Goal: Task Accomplishment & Management: Complete application form

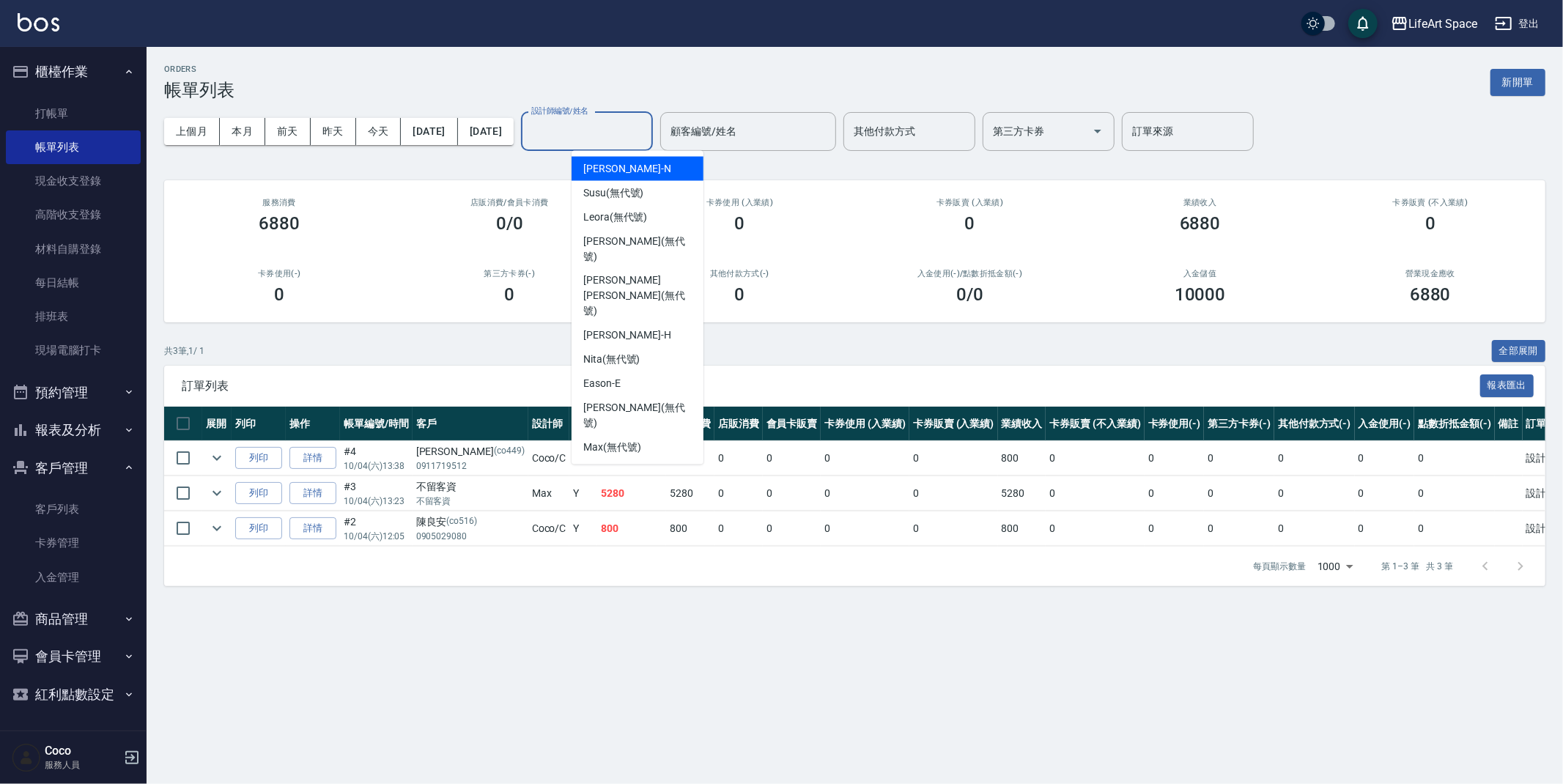
click at [609, 132] on input "設計師編號/姓名" at bounding box center [586, 132] width 119 height 26
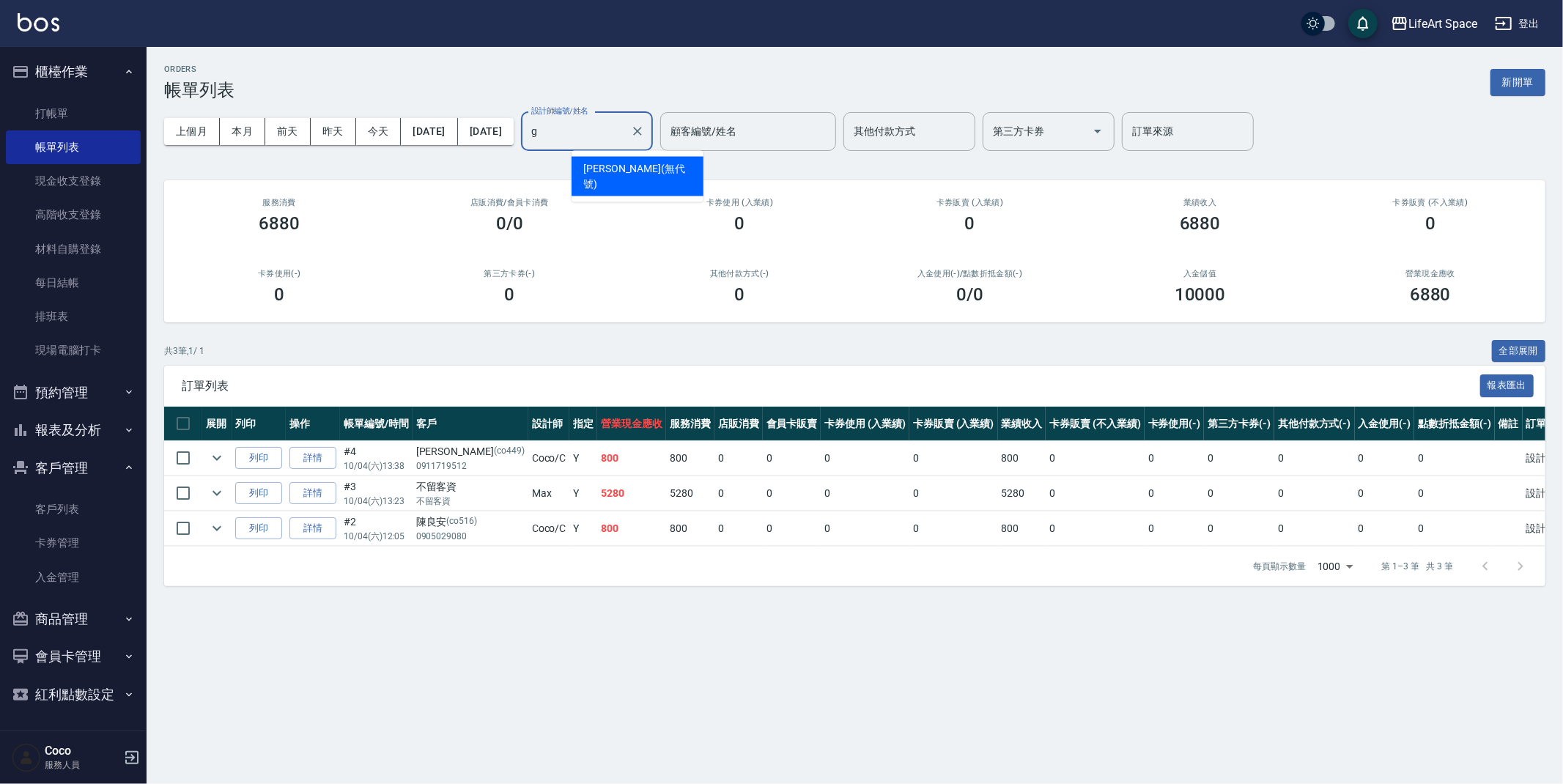
click at [611, 172] on span "[PERSON_NAME] (無代號)" at bounding box center [637, 177] width 108 height 31
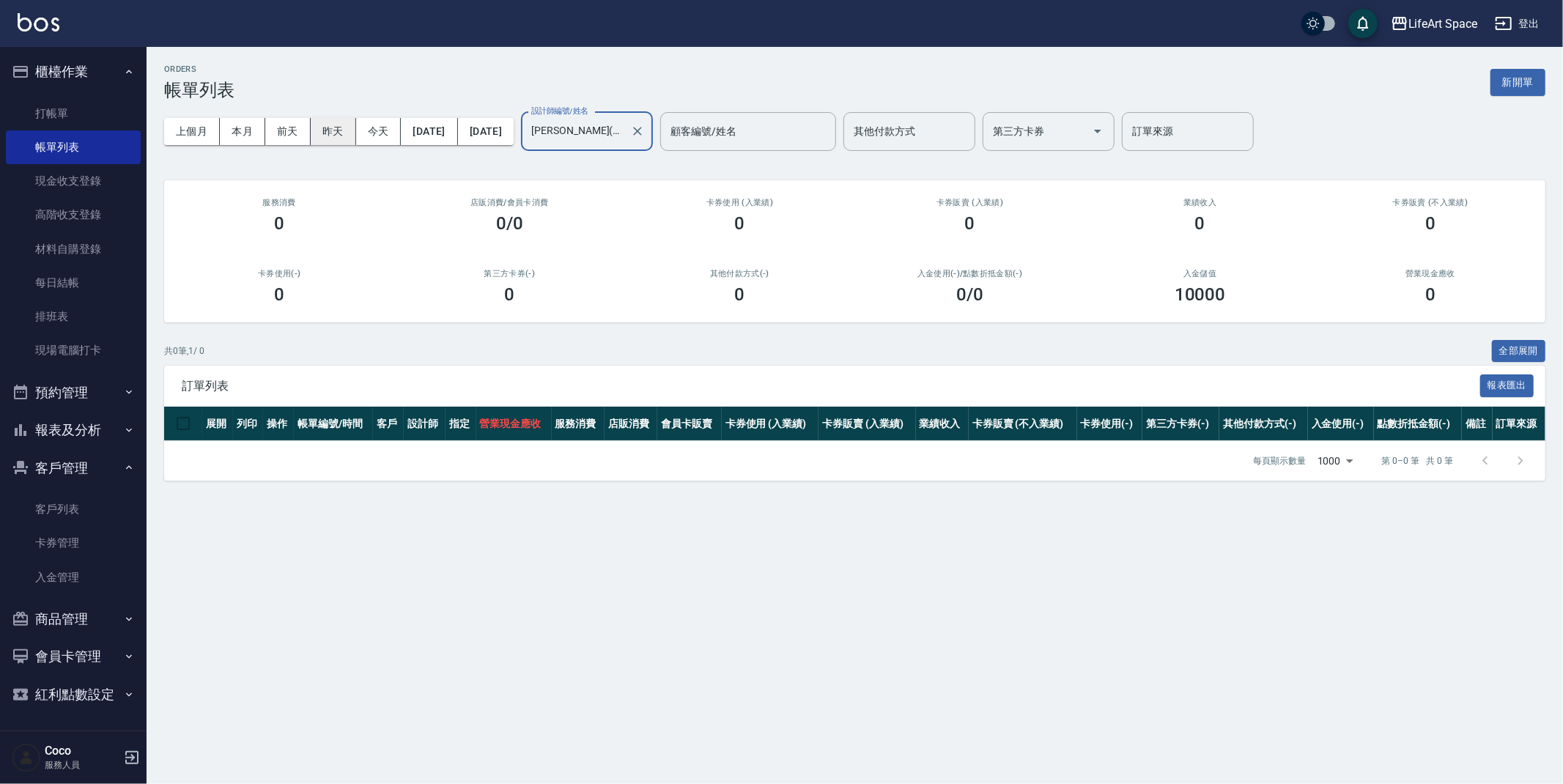
type input "[PERSON_NAME](無代號)"
click at [320, 137] on button "昨天" at bounding box center [334, 132] width 45 height 27
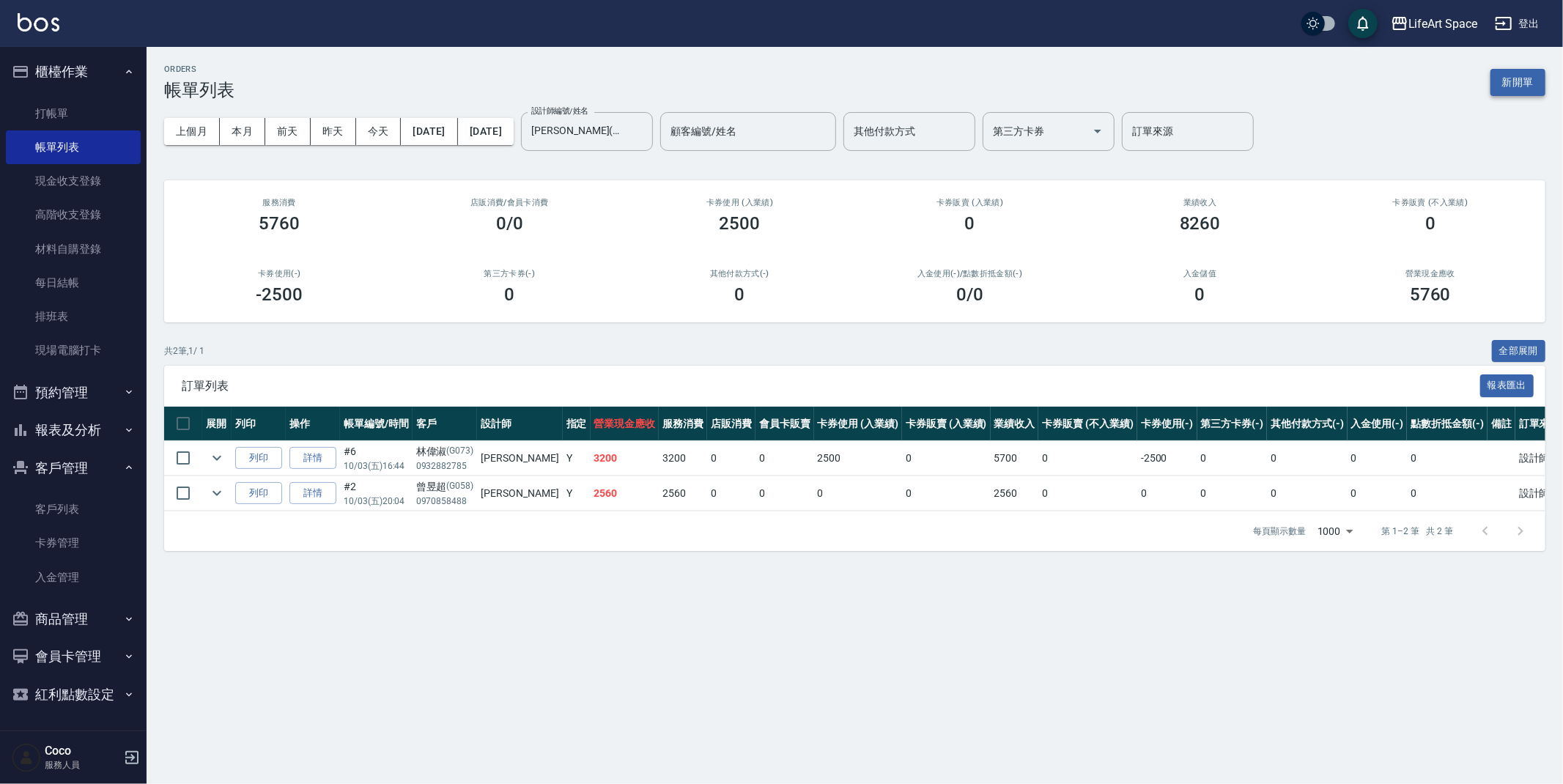
click at [1524, 72] on button "新開單" at bounding box center [1518, 82] width 55 height 27
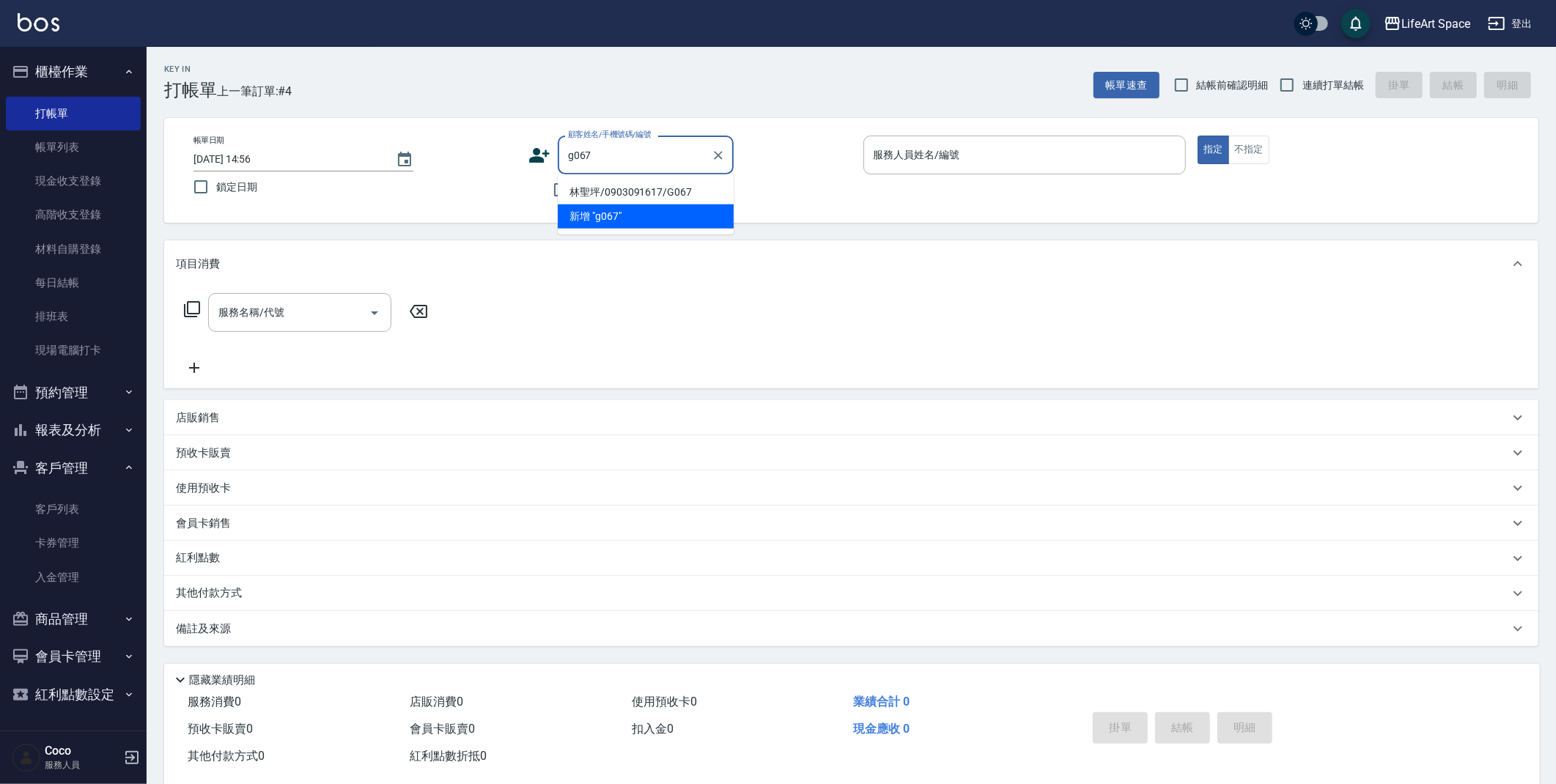
click at [633, 192] on li "林聖坪/0903091617/G067" at bounding box center [646, 192] width 176 height 24
type input "林聖坪/0903091617/G067"
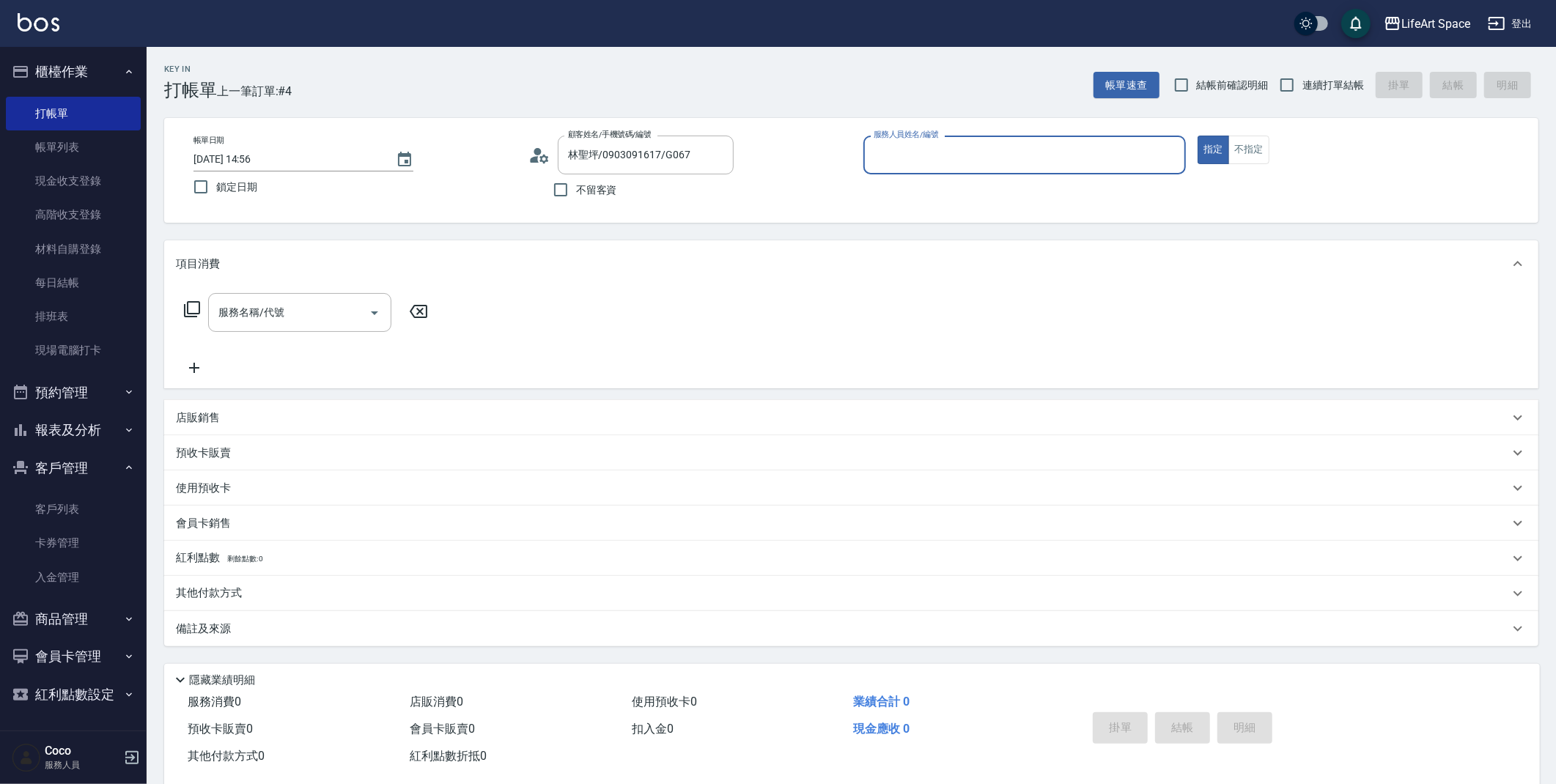
type input "[PERSON_NAME](無代號)"
drag, startPoint x: 242, startPoint y: 157, endPoint x: 263, endPoint y: 157, distance: 21.0
click at [242, 156] on input "[DATE] 14:56" at bounding box center [288, 159] width 187 height 24
type input "[DATE] 14:56"
click at [300, 287] on div "項目消費 服務名稱/代號 服務名稱/代號" at bounding box center [851, 314] width 1374 height 148
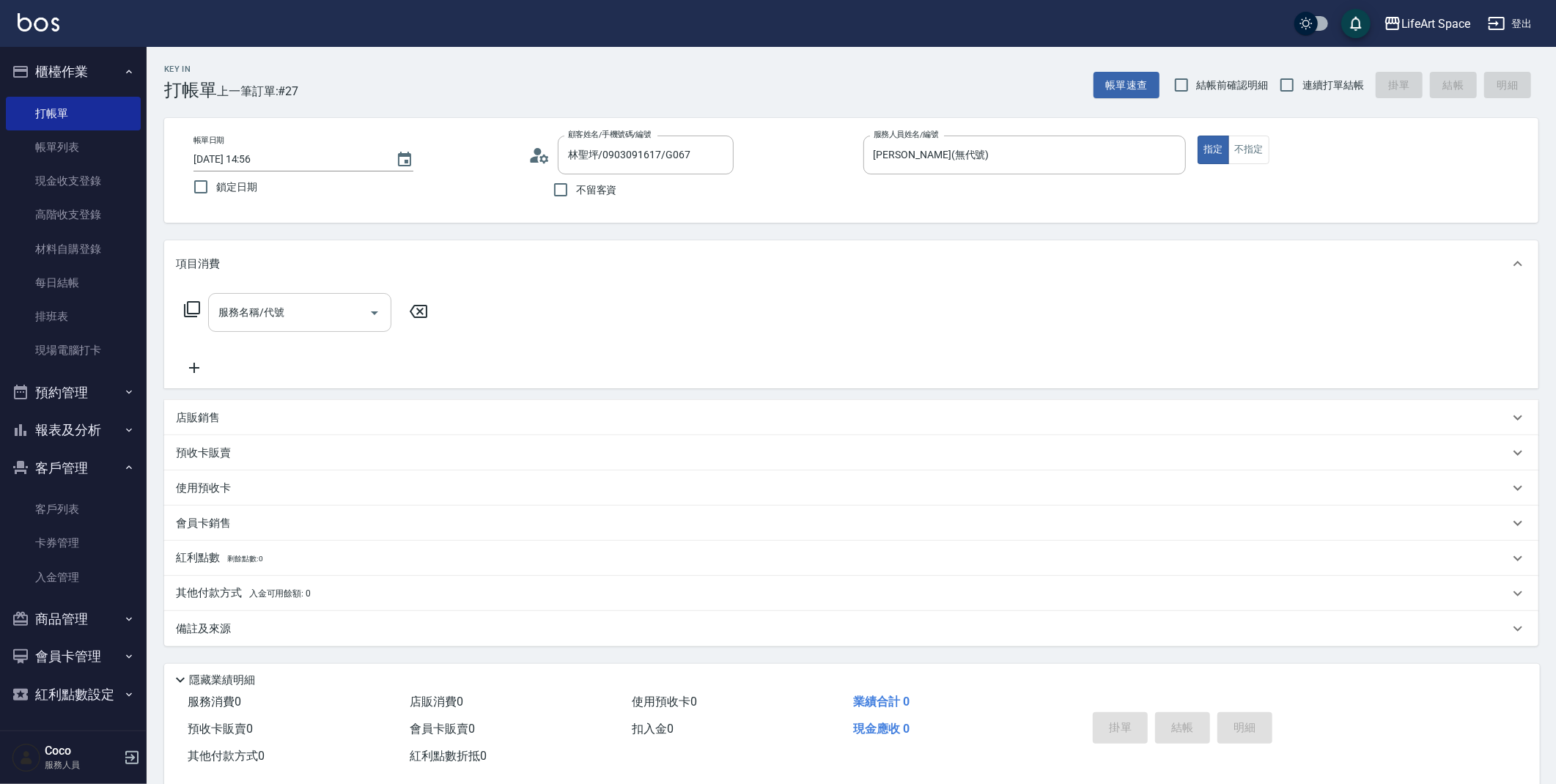
click at [295, 308] on input "服務名稱/代號" at bounding box center [288, 312] width 148 height 26
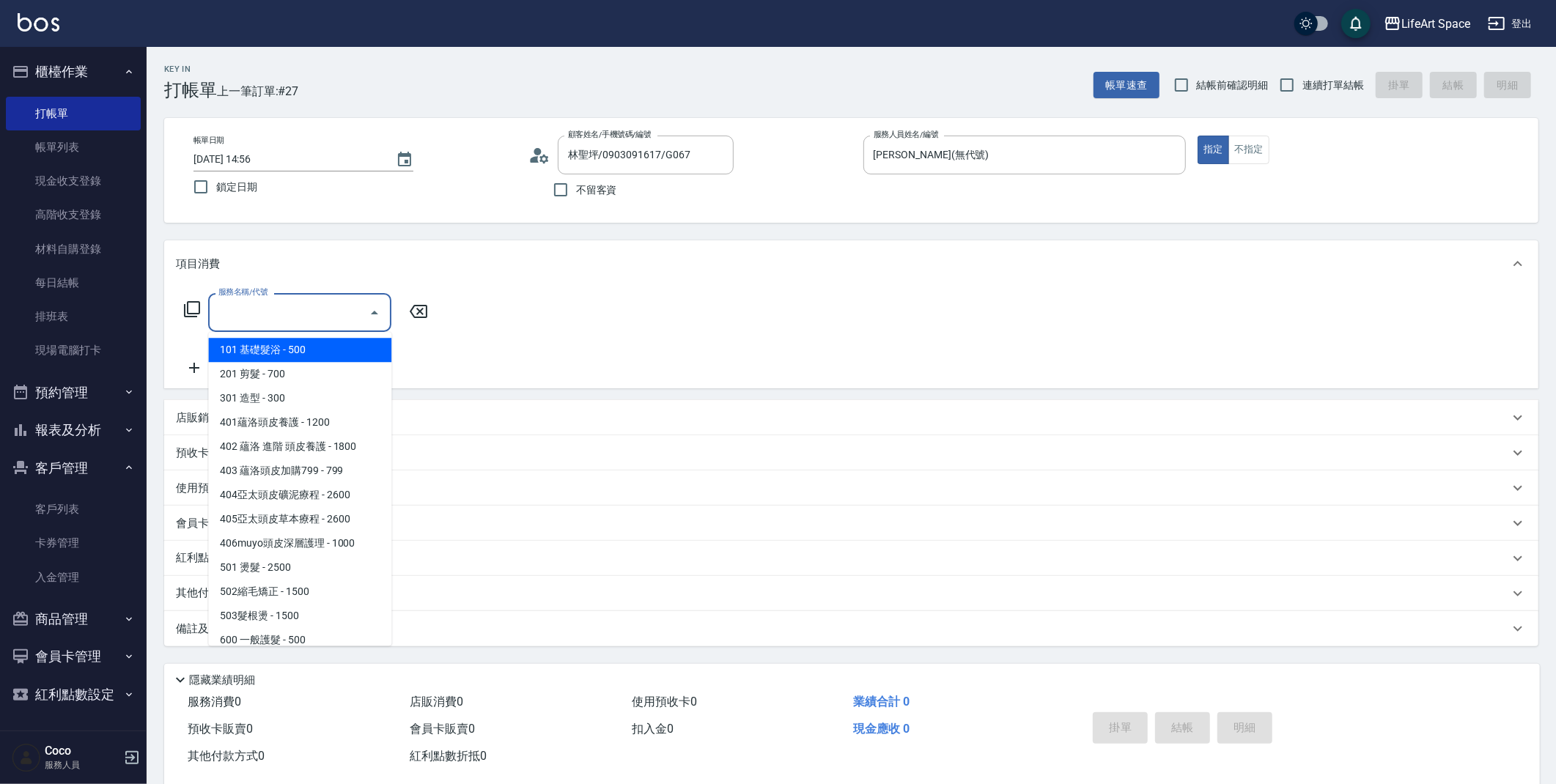
type input "g"
drag, startPoint x: 238, startPoint y: 381, endPoint x: 313, endPoint y: 320, distance: 96.7
click at [238, 381] on span "201 剪髮 - 700" at bounding box center [300, 374] width 183 height 24
type input "201 剪髮(201)"
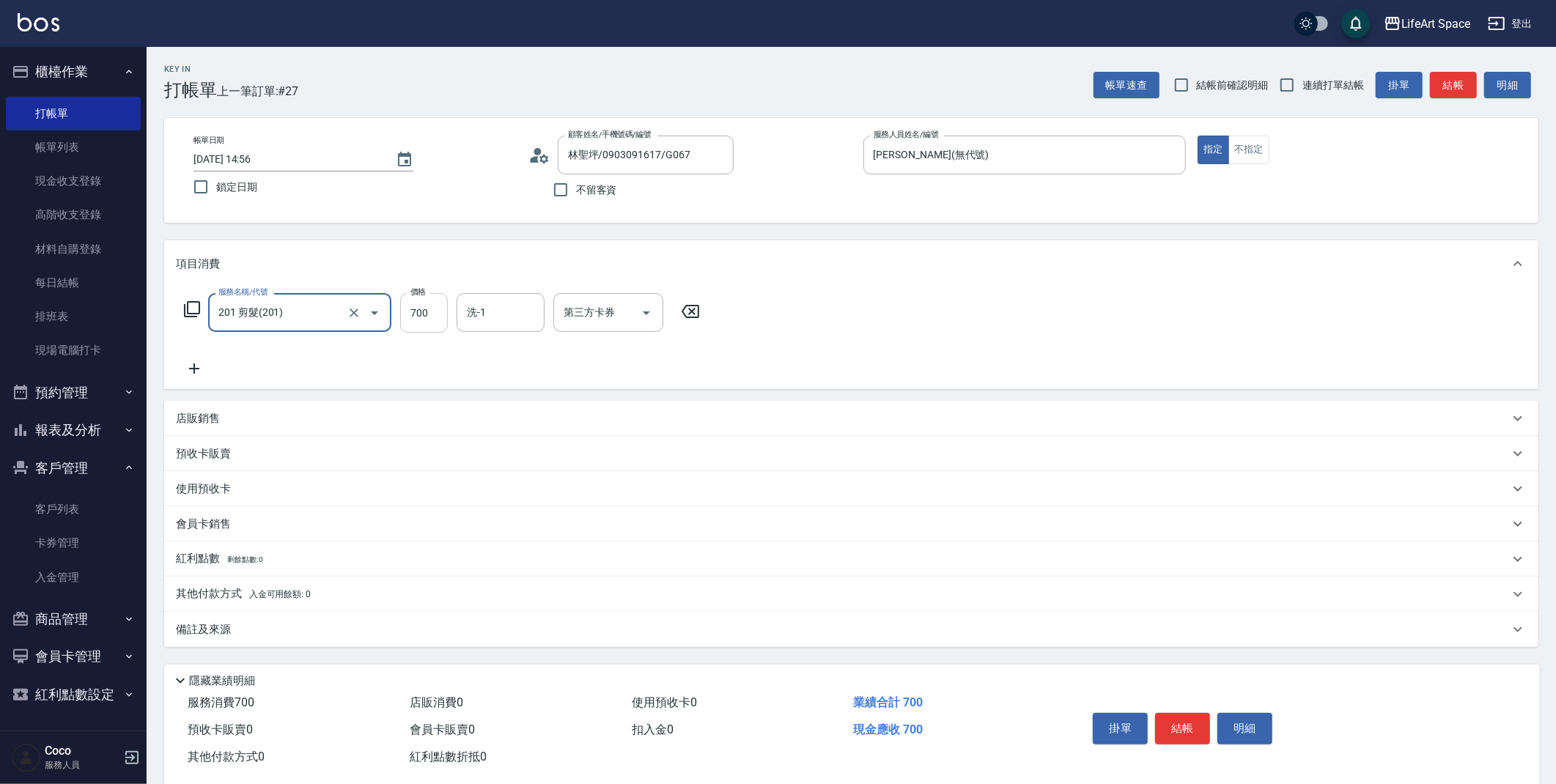
click at [439, 316] on input "700" at bounding box center [423, 312] width 48 height 40
type input "800"
click at [291, 638] on div "備註及來源" at bounding box center [851, 630] width 1374 height 36
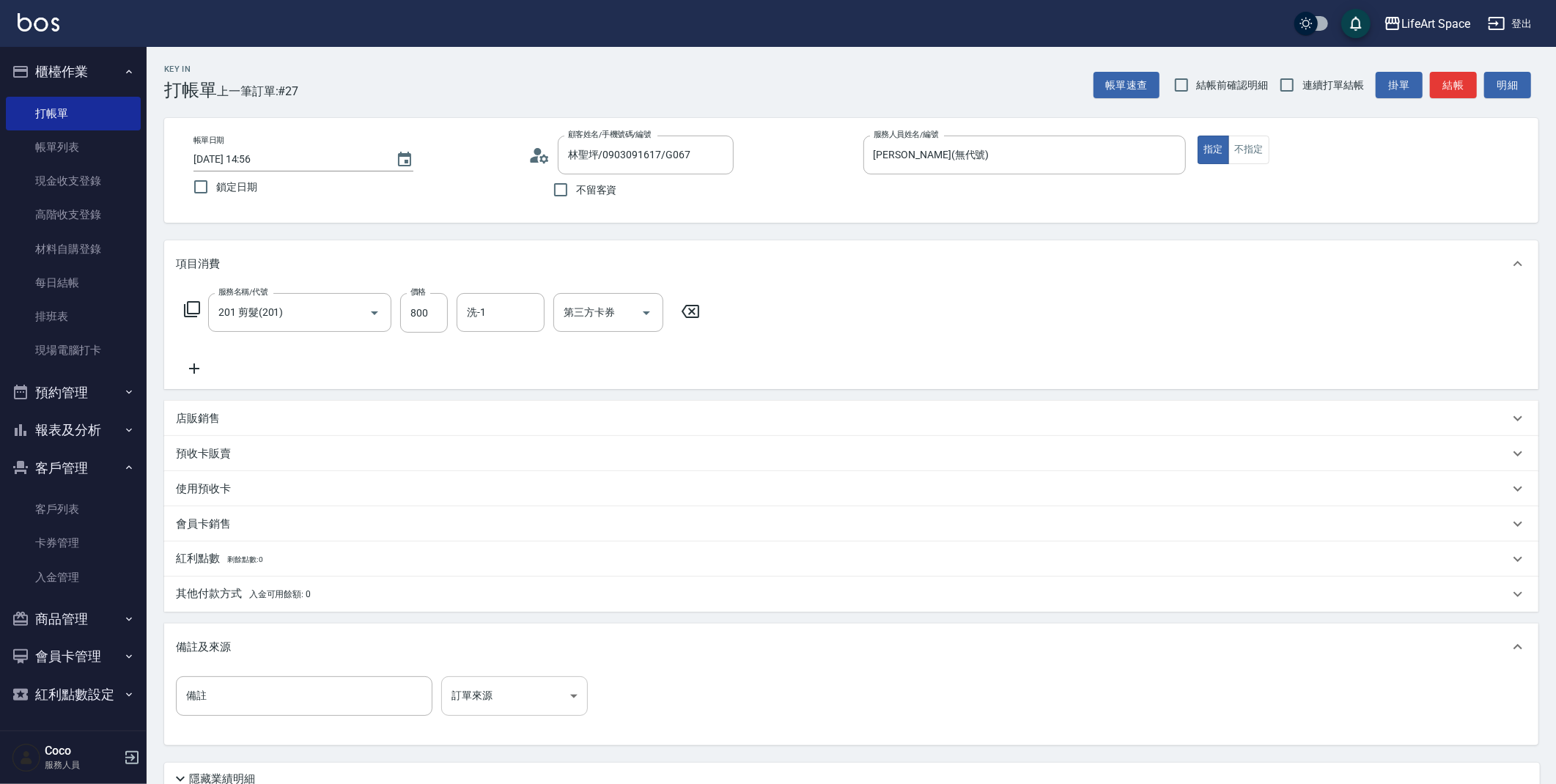
click at [503, 694] on body "LifeArt Space 登出 櫃檯作業 打帳單 帳單列表 現金收支登錄 高階收支登錄 材料自購登錄 每日結帳 排班表 現場電腦打卡 預約管理 預約管理 單…" at bounding box center [778, 451] width 1556 height 903
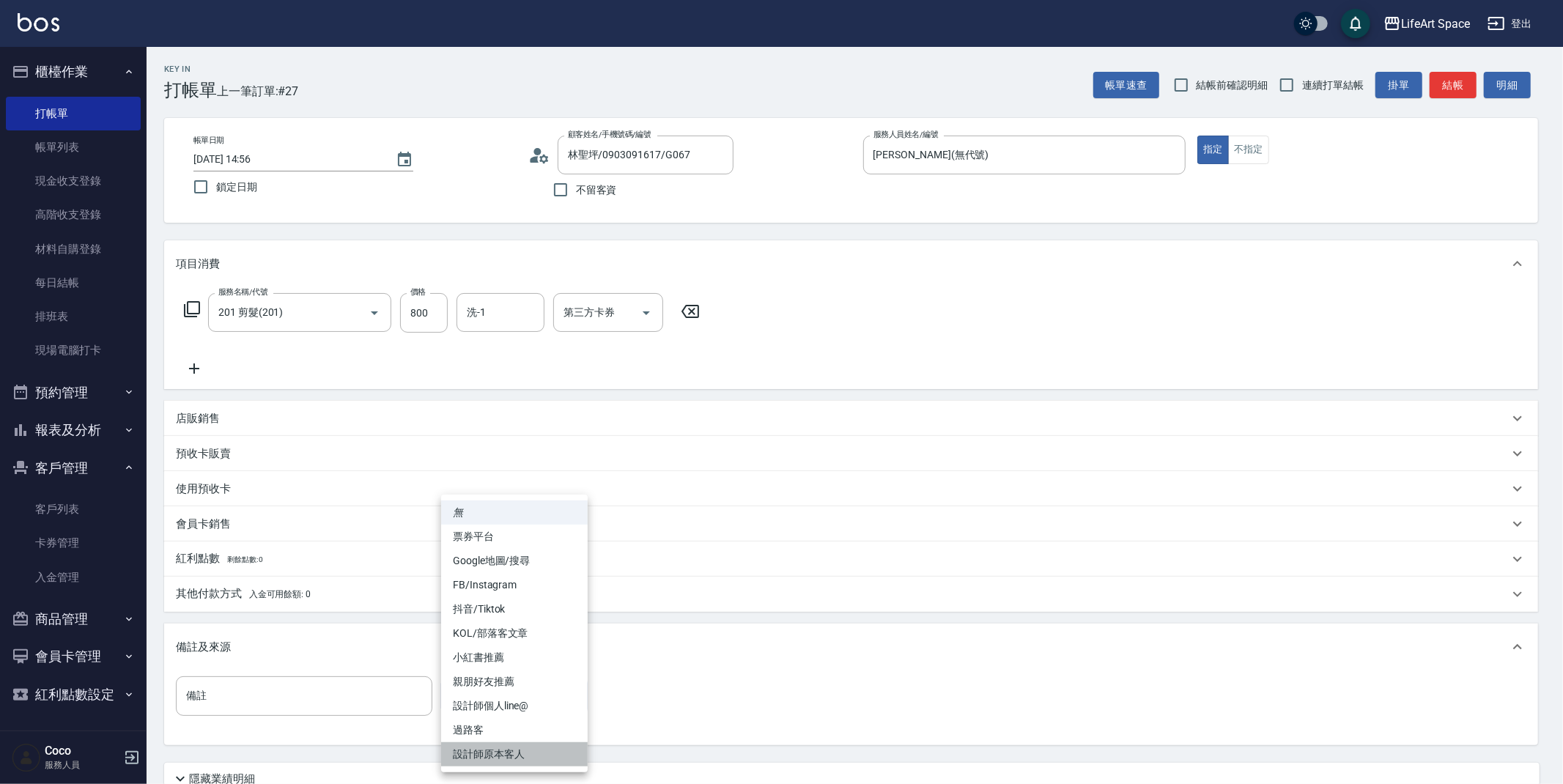
drag, startPoint x: 509, startPoint y: 751, endPoint x: 540, endPoint y: 736, distance: 34.4
click at [510, 751] on li "設計師原本客人" at bounding box center [514, 754] width 146 height 24
type input "設計師原本客人"
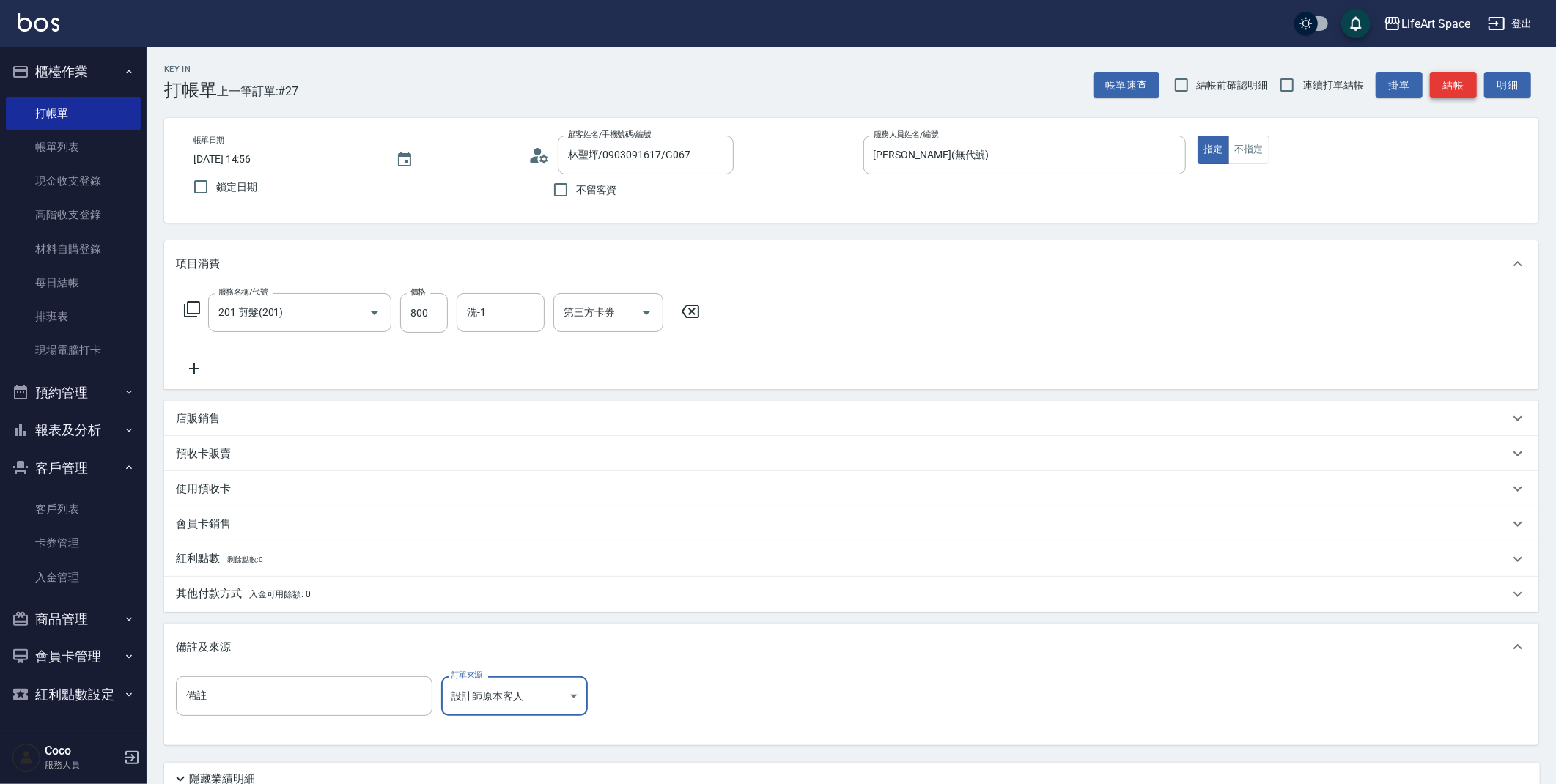
click at [1461, 83] on button "結帳" at bounding box center [1453, 86] width 47 height 27
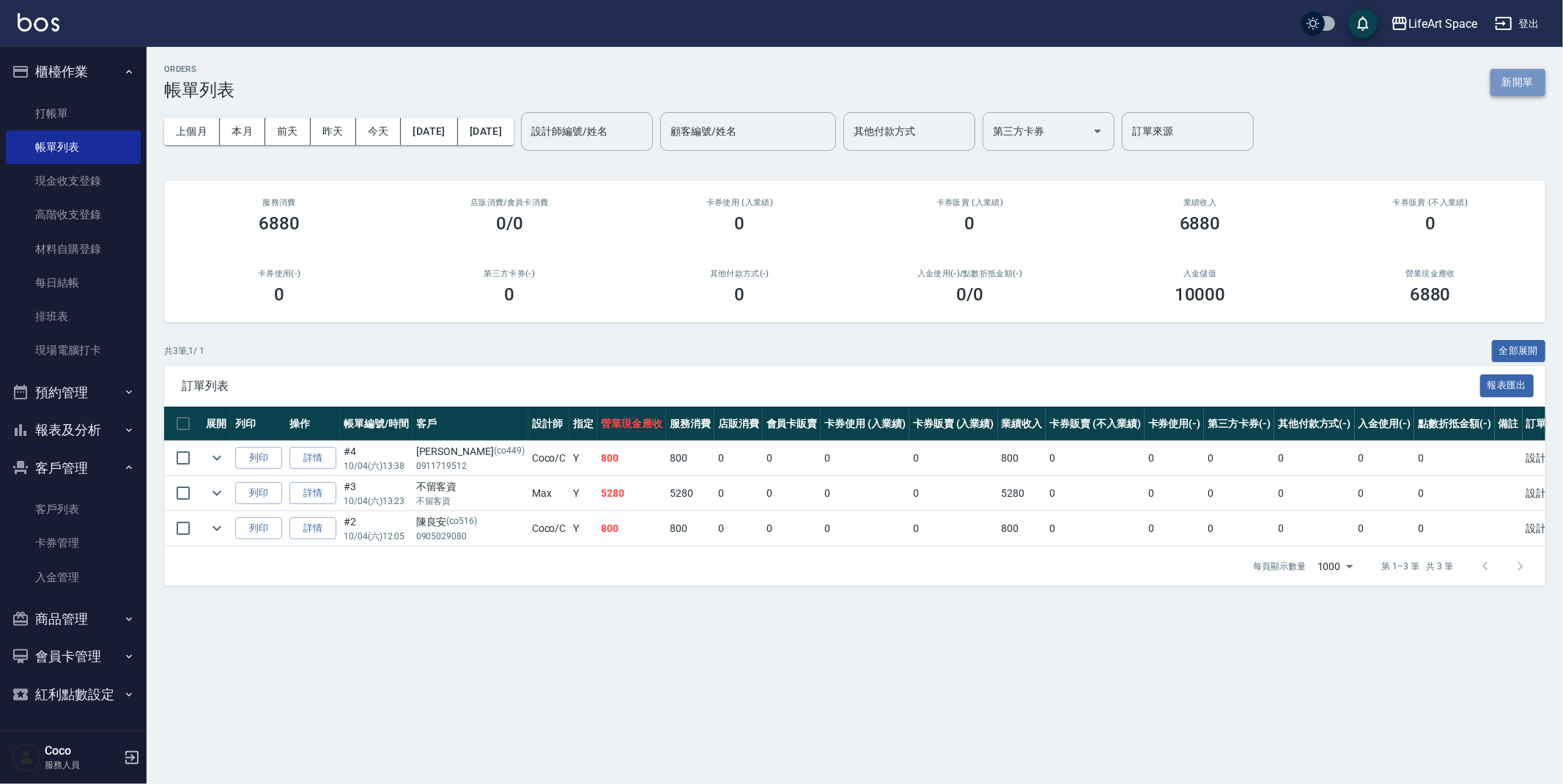
click at [1515, 81] on button "新開單" at bounding box center [1518, 82] width 55 height 27
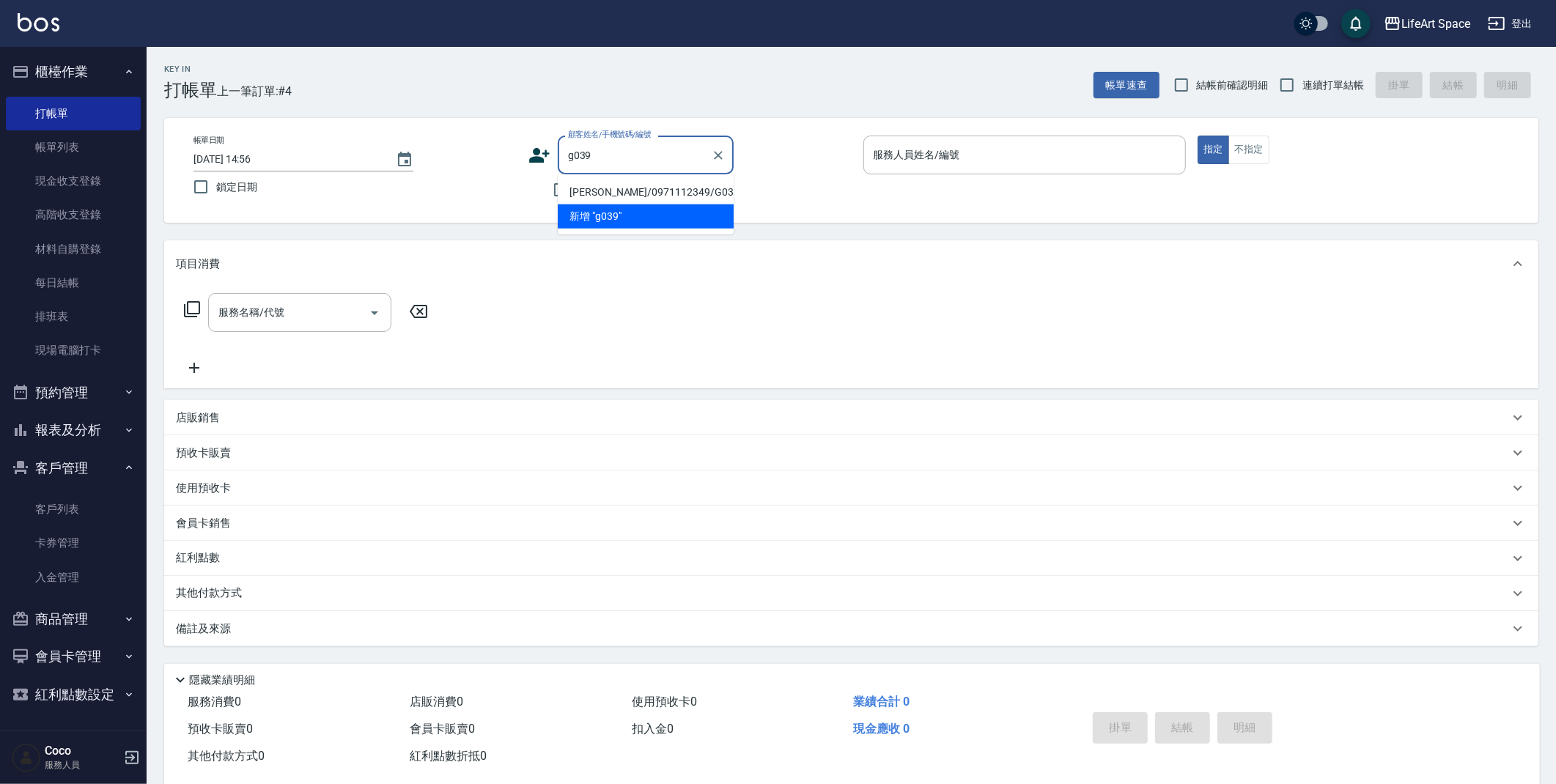
click at [581, 190] on li "[PERSON_NAME]/0971112349/G039" at bounding box center [646, 192] width 176 height 24
type input "[PERSON_NAME]/0971112349/G039"
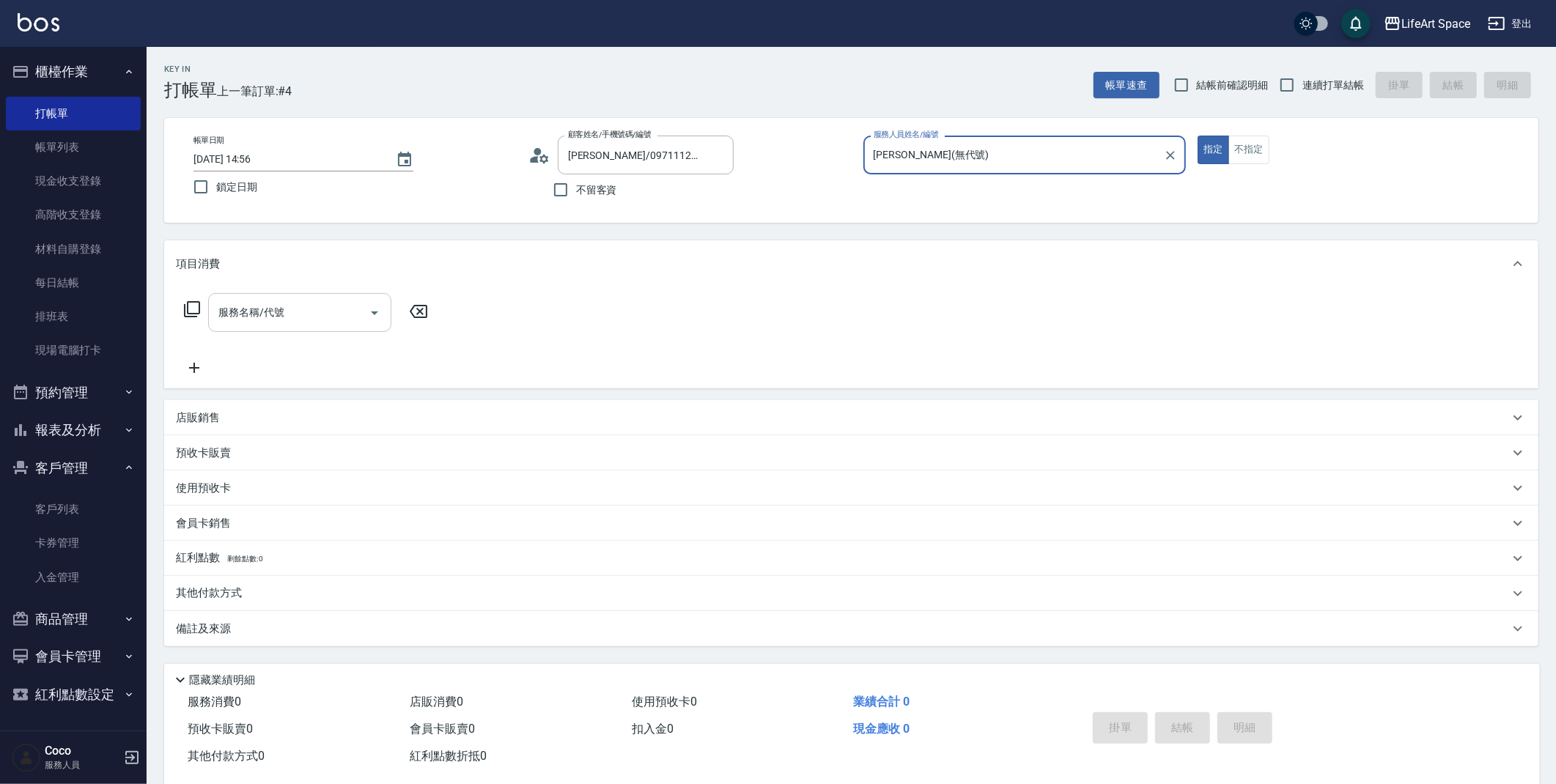
type input "[PERSON_NAME](無代號)"
click at [242, 165] on input "[DATE] 14:56" at bounding box center [288, 159] width 187 height 24
click at [272, 325] on div "服務名稱/代號" at bounding box center [300, 312] width 183 height 39
type input "[DATE] 14:56"
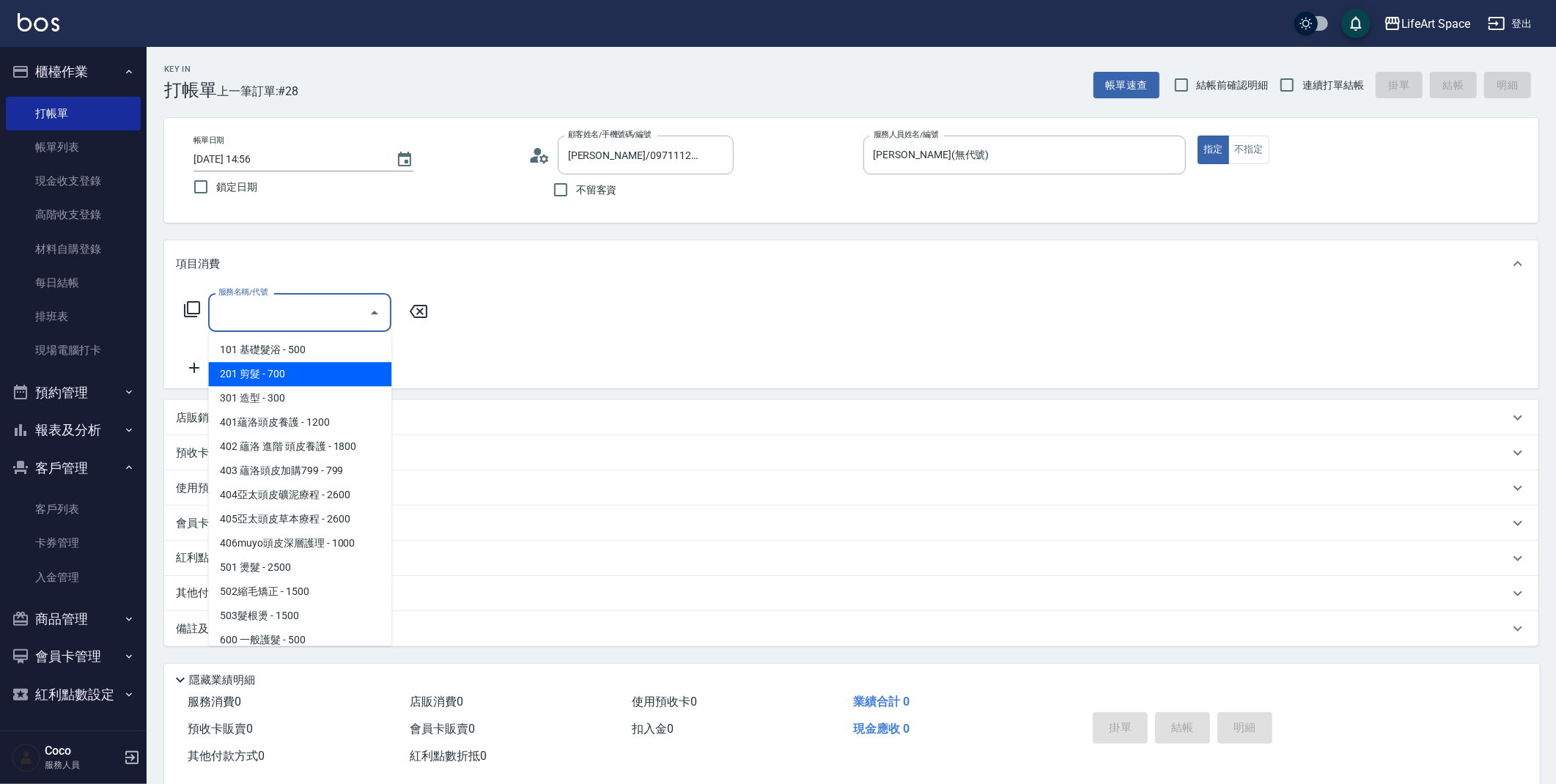
click at [271, 367] on span "201 剪髮 - 700" at bounding box center [300, 374] width 183 height 24
type input "201 剪髮(201)"
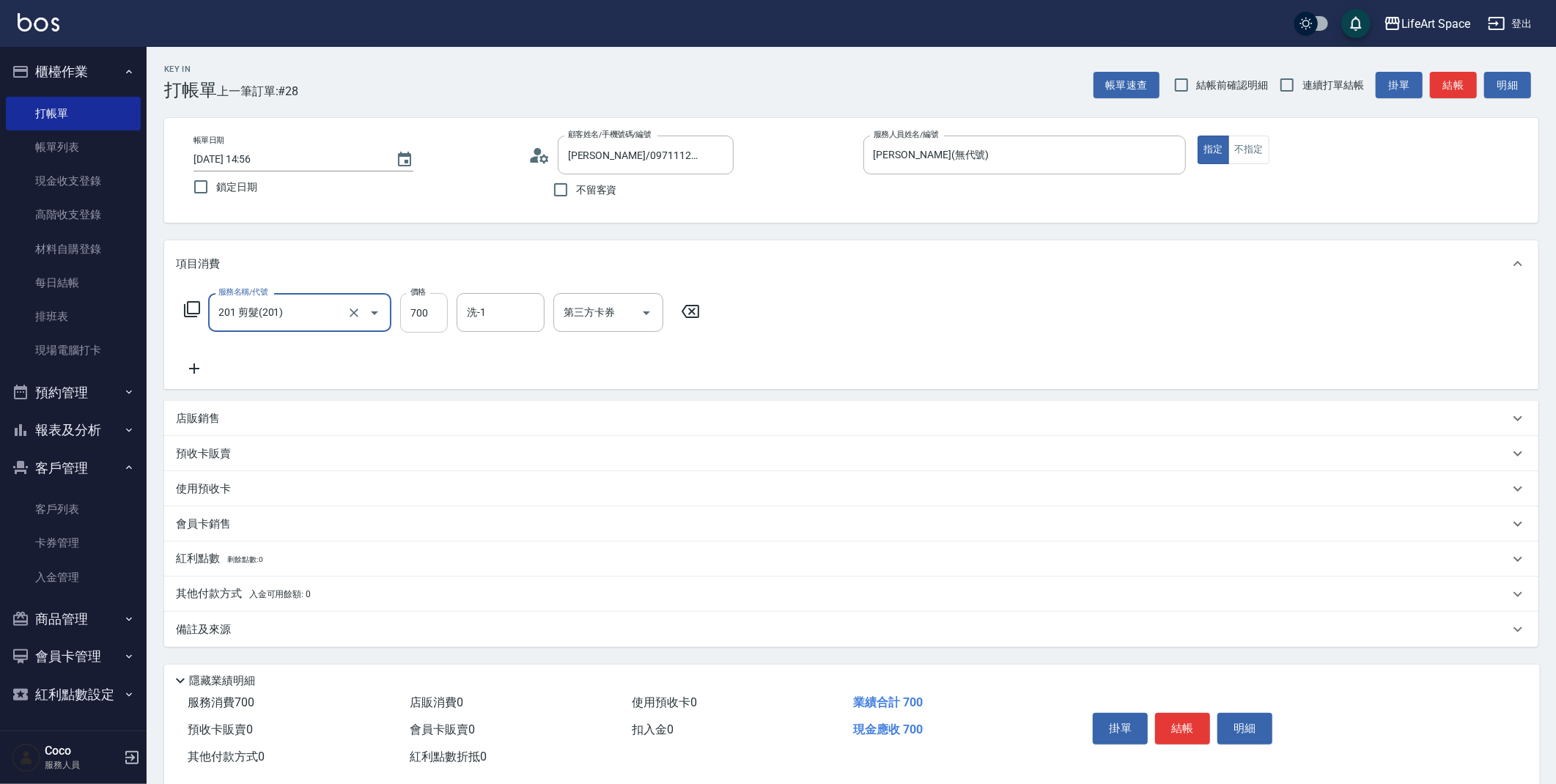
click at [419, 315] on input "700" at bounding box center [423, 312] width 48 height 40
type input "800"
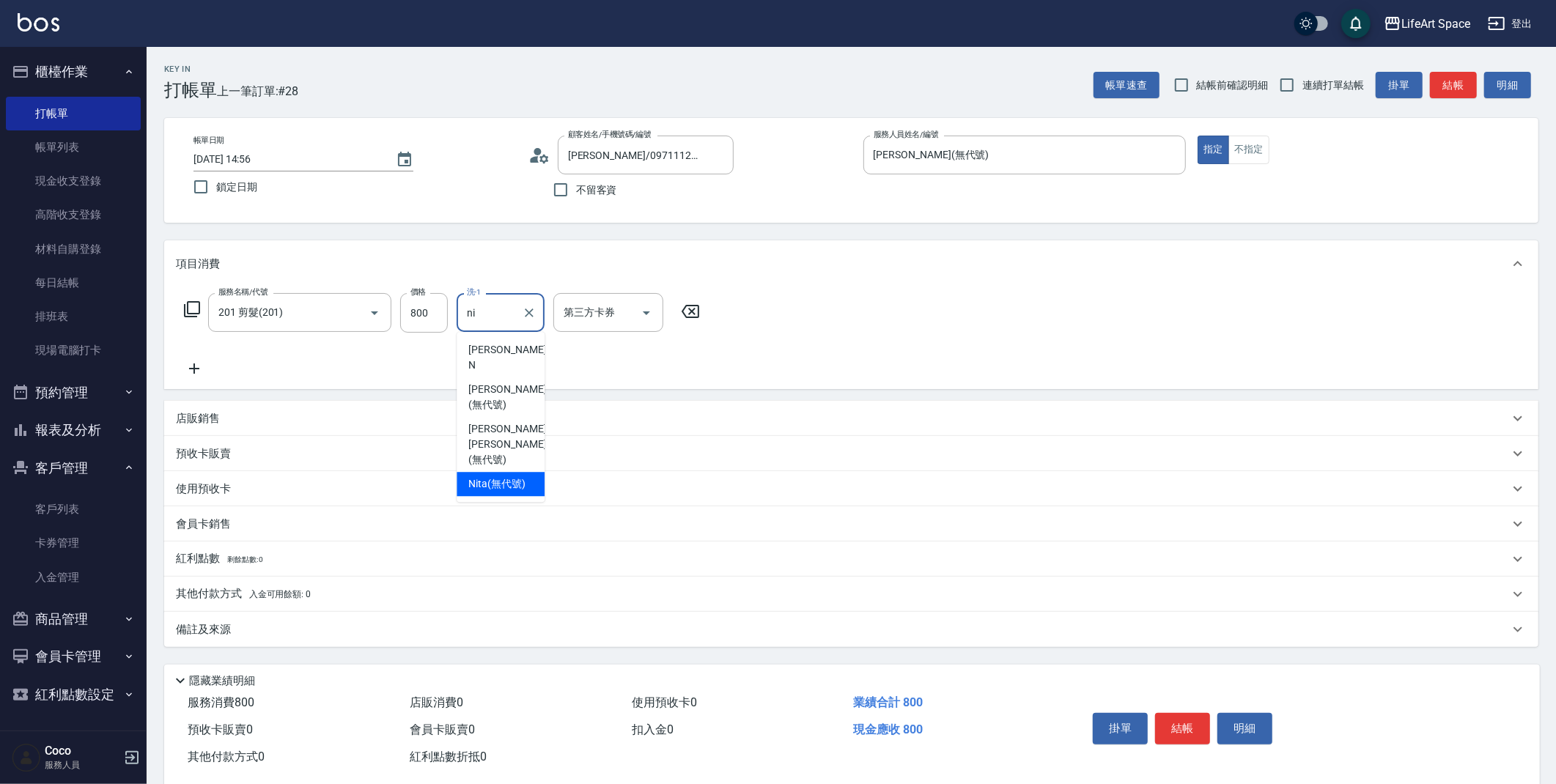
click at [519, 476] on span "Nita (無代號)" at bounding box center [497, 484] width 57 height 15
type input "Nita (無代號)"
click at [322, 622] on div "備註及來源" at bounding box center [843, 629] width 1333 height 15
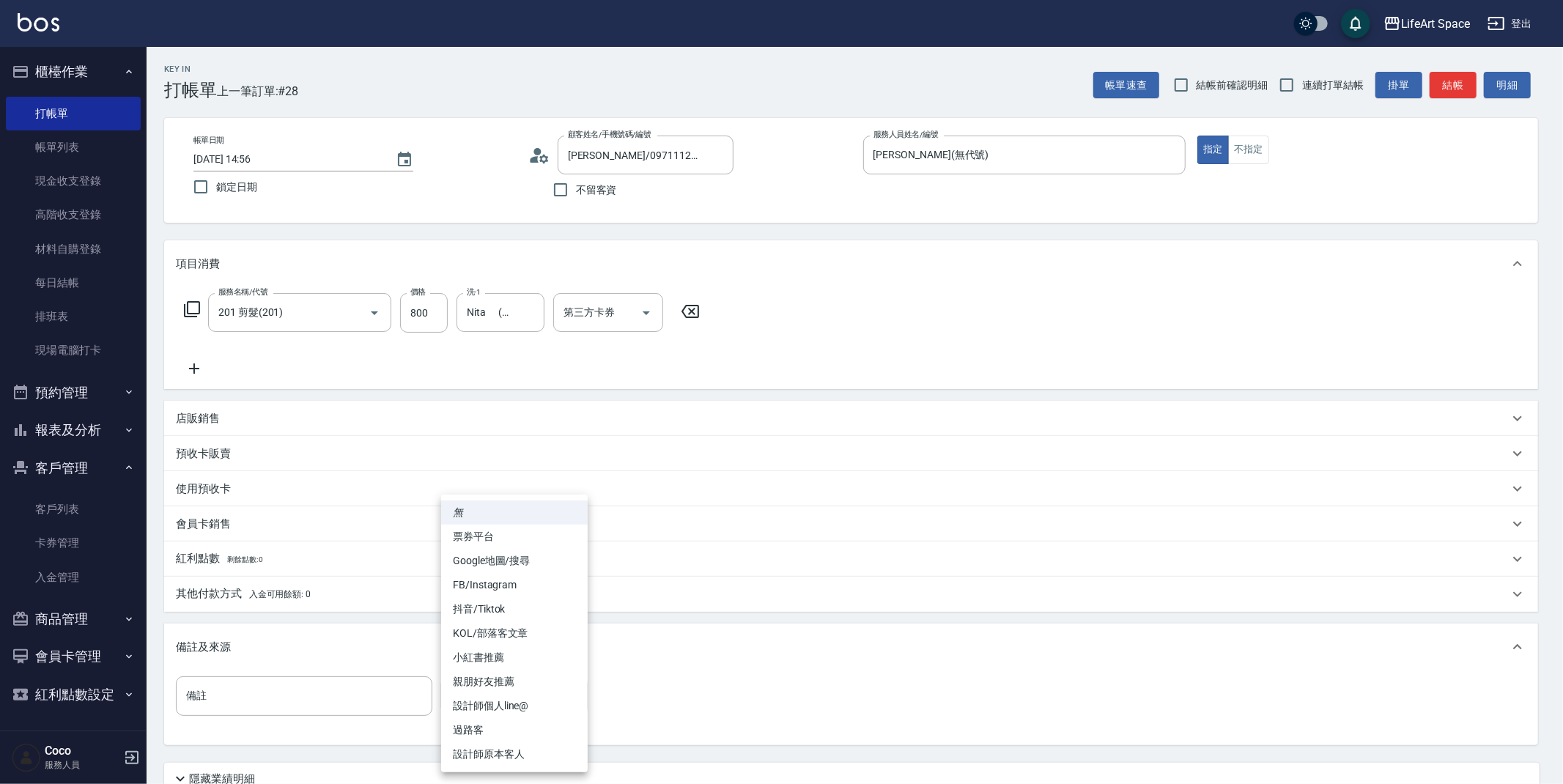
drag, startPoint x: 468, startPoint y: 683, endPoint x: 481, endPoint y: 706, distance: 26.4
click at [468, 683] on body "LifeArt Space 登出 櫃檯作業 打帳單 帳單列表 現金收支登錄 高階收支登錄 材料自購登錄 每日結帳 排班表 現場電腦打卡 預約管理 預約管理 單…" at bounding box center [781, 451] width 1563 height 903
click at [501, 758] on li "設計師原本客人" at bounding box center [514, 754] width 146 height 24
type input "設計師原本客人"
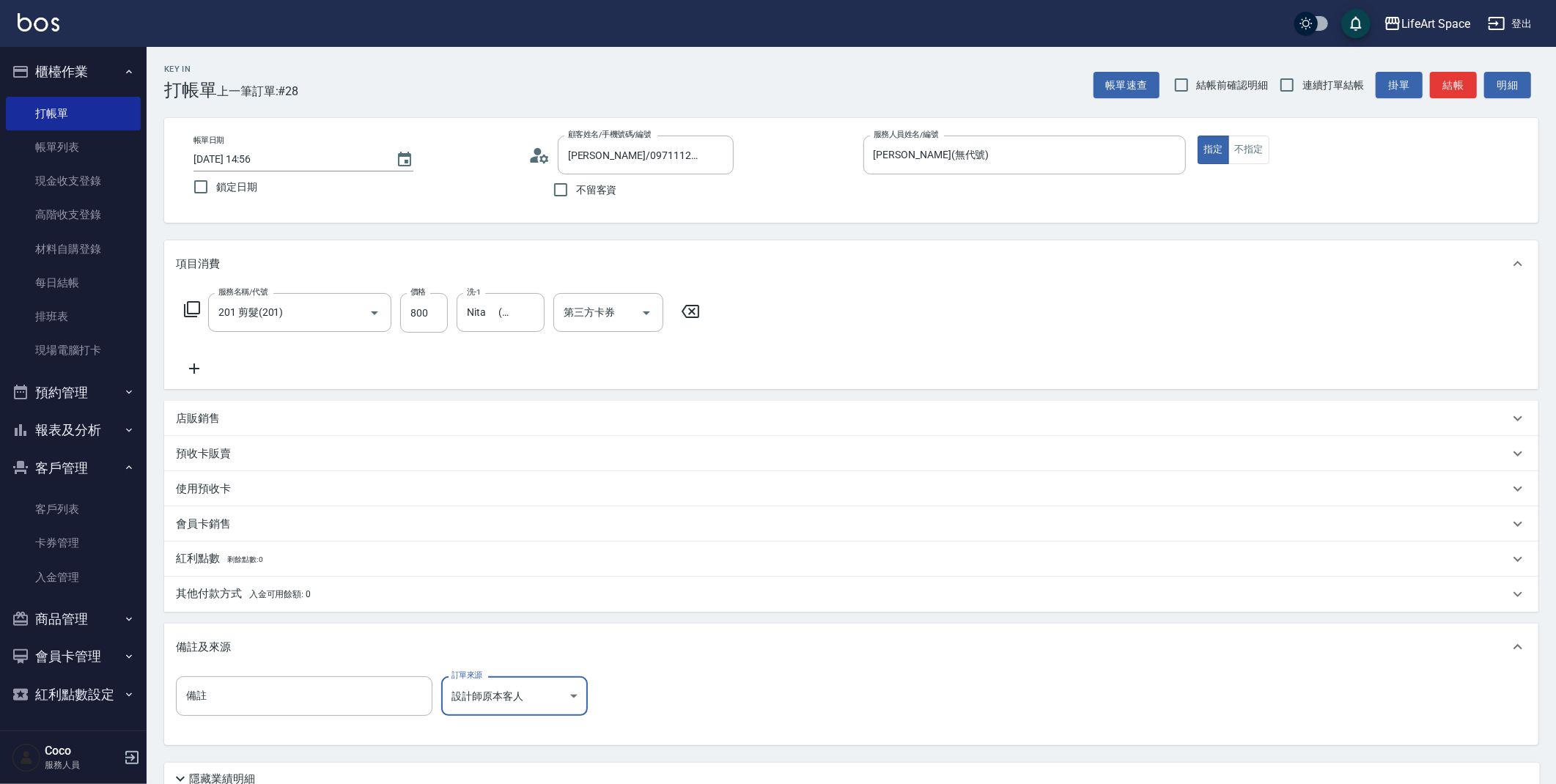
click at [1453, 82] on button "結帳" at bounding box center [1453, 86] width 47 height 27
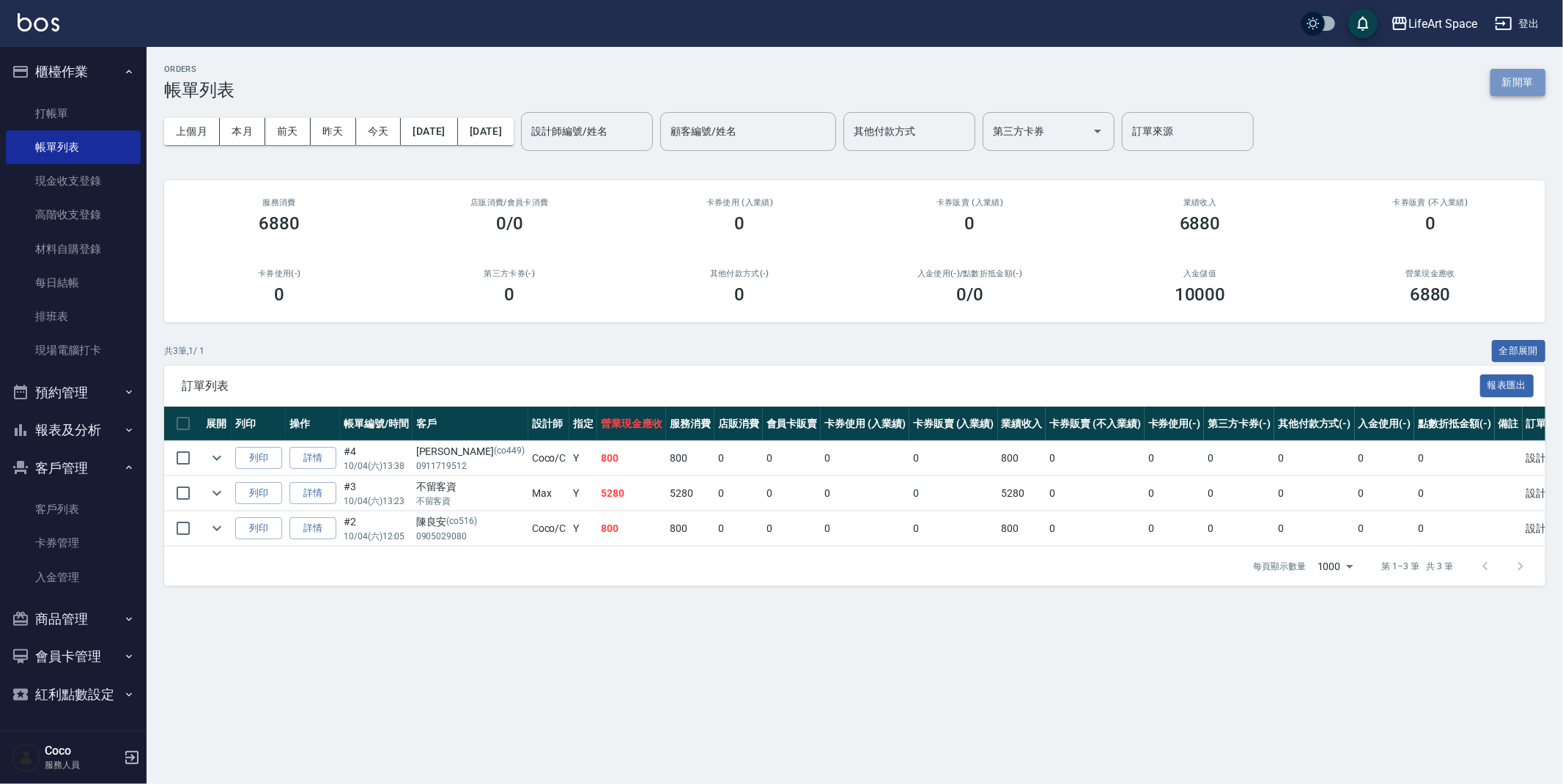
click at [1512, 83] on button "新開單" at bounding box center [1518, 82] width 55 height 27
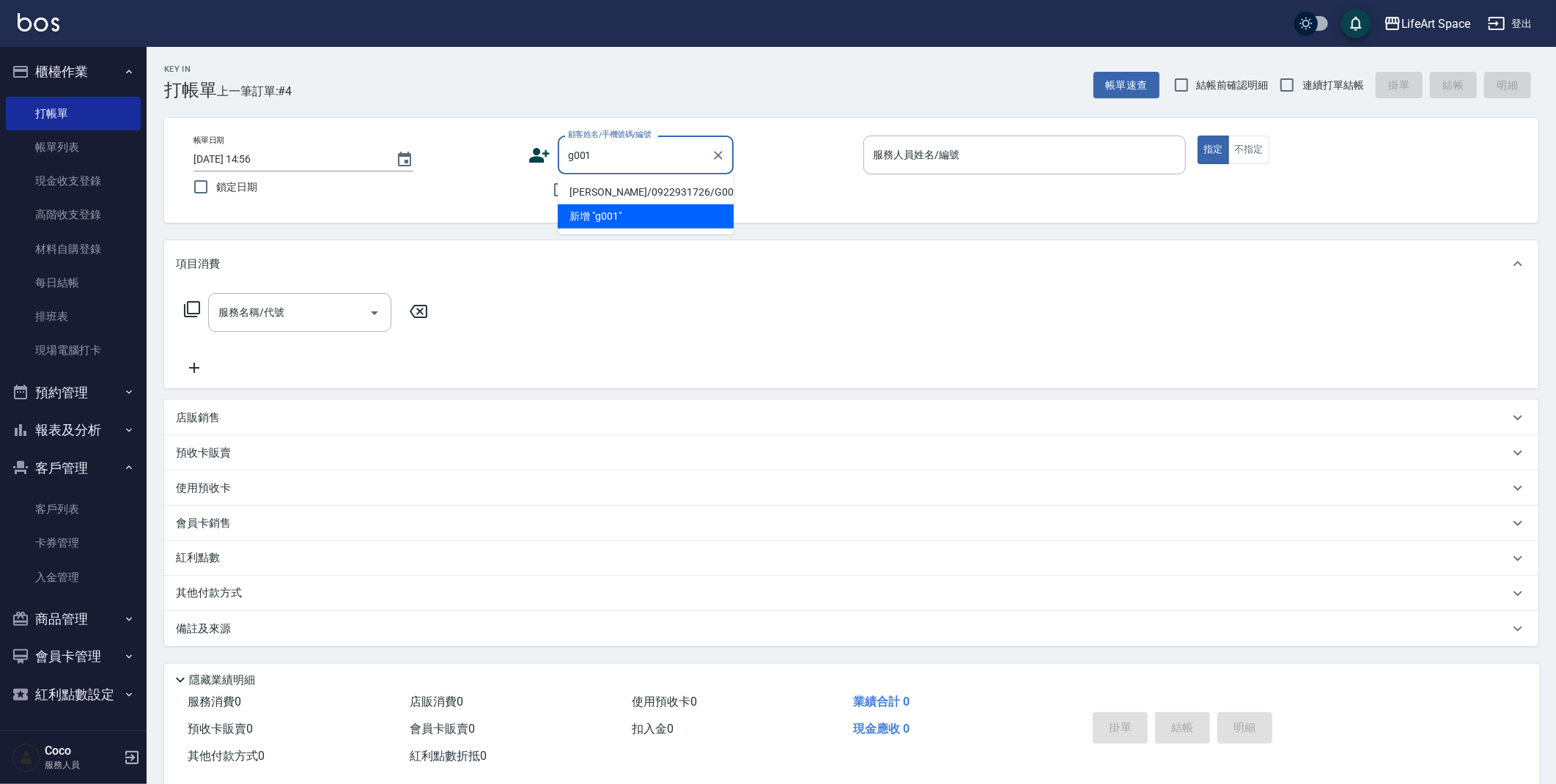
drag, startPoint x: 608, startPoint y: 188, endPoint x: 407, endPoint y: 269, distance: 216.7
click at [608, 188] on li "[PERSON_NAME]/0922931726/G001" at bounding box center [646, 192] width 176 height 24
type input "[PERSON_NAME]/0922931726/G001"
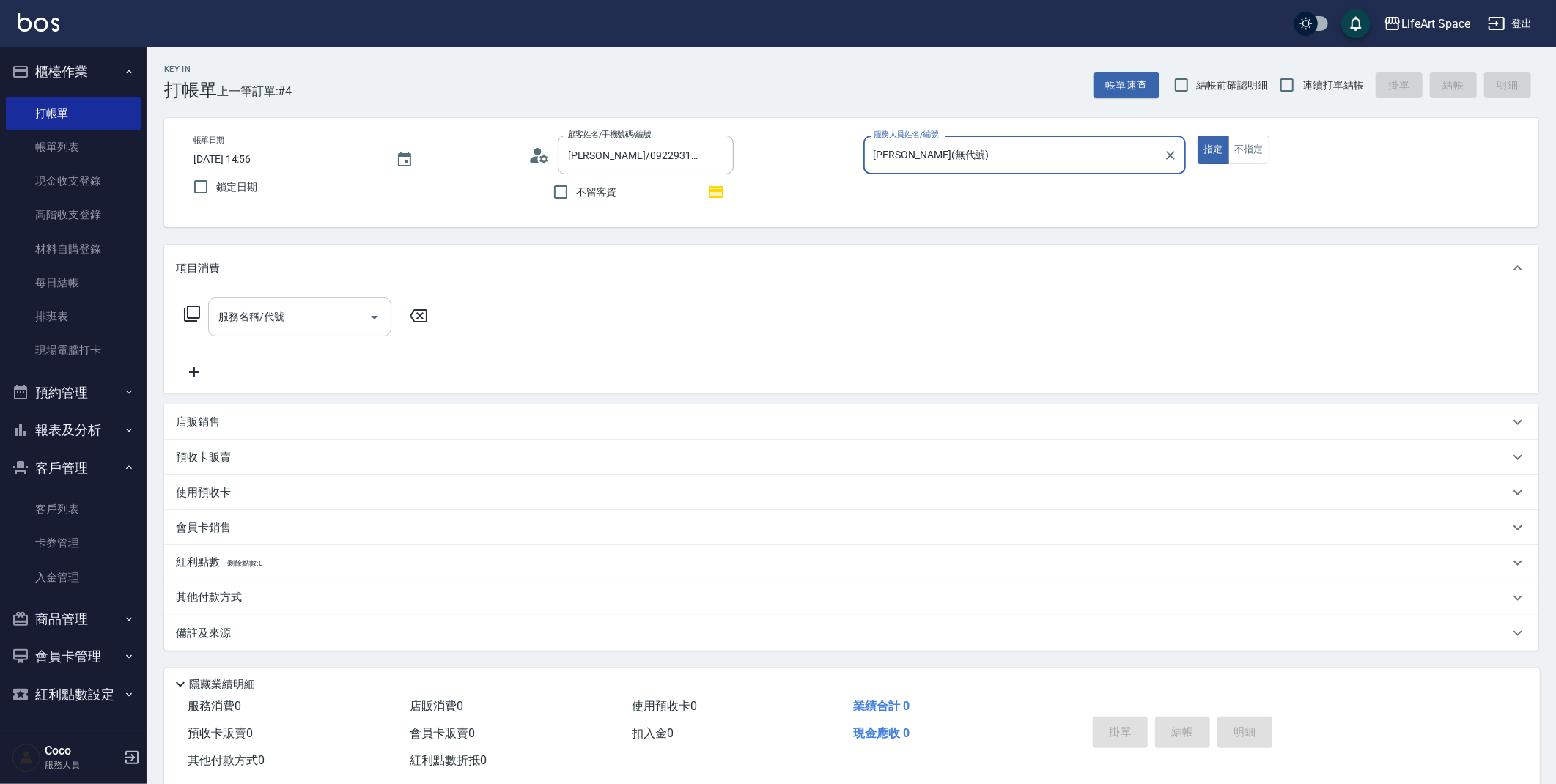
type input "[PERSON_NAME](無代號)"
click at [296, 319] on input "服務名稱/代號" at bounding box center [288, 317] width 148 height 26
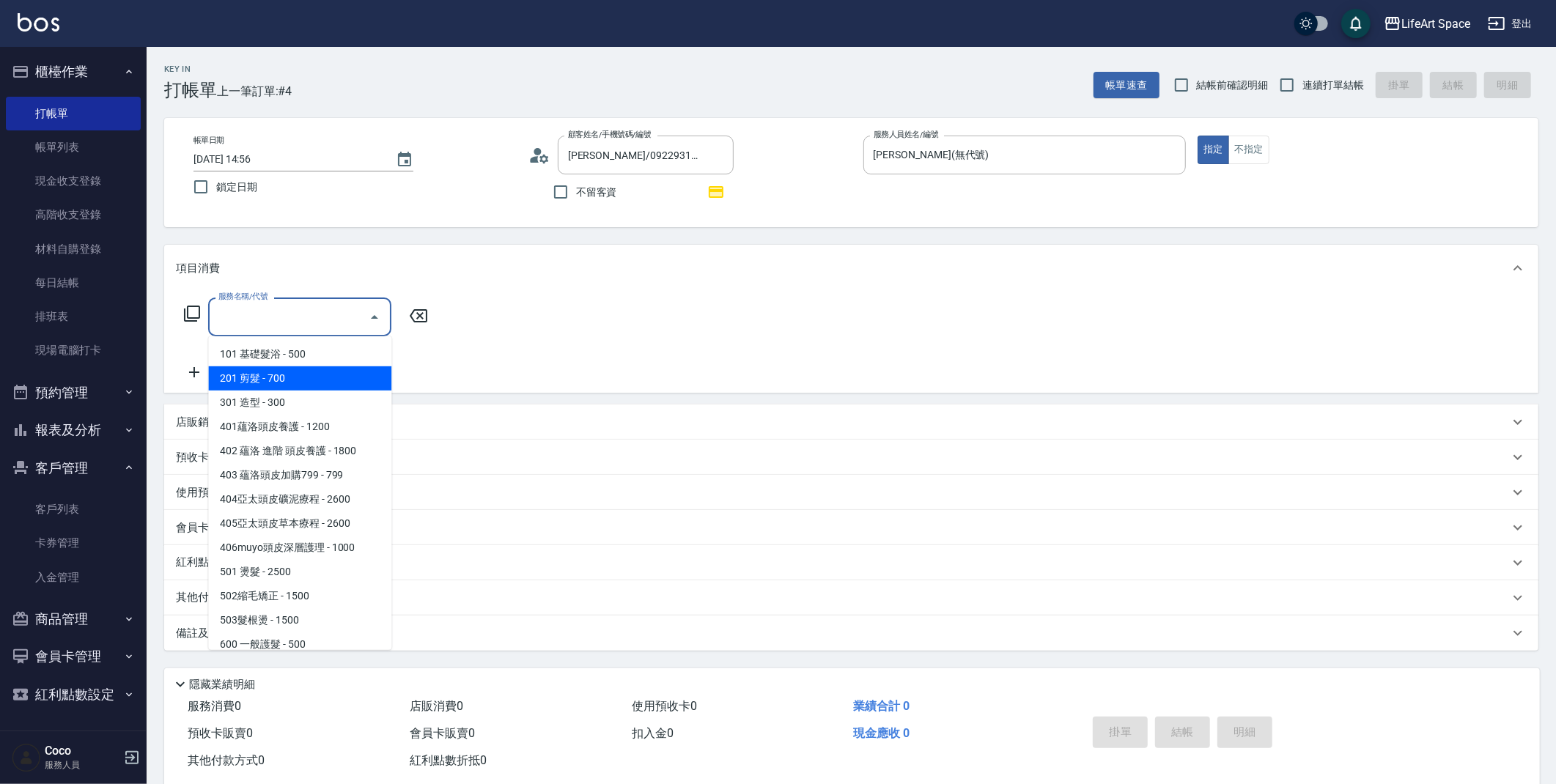
click at [290, 375] on span "201 剪髮 - 700" at bounding box center [300, 379] width 183 height 24
type input "201 剪髮(201)"
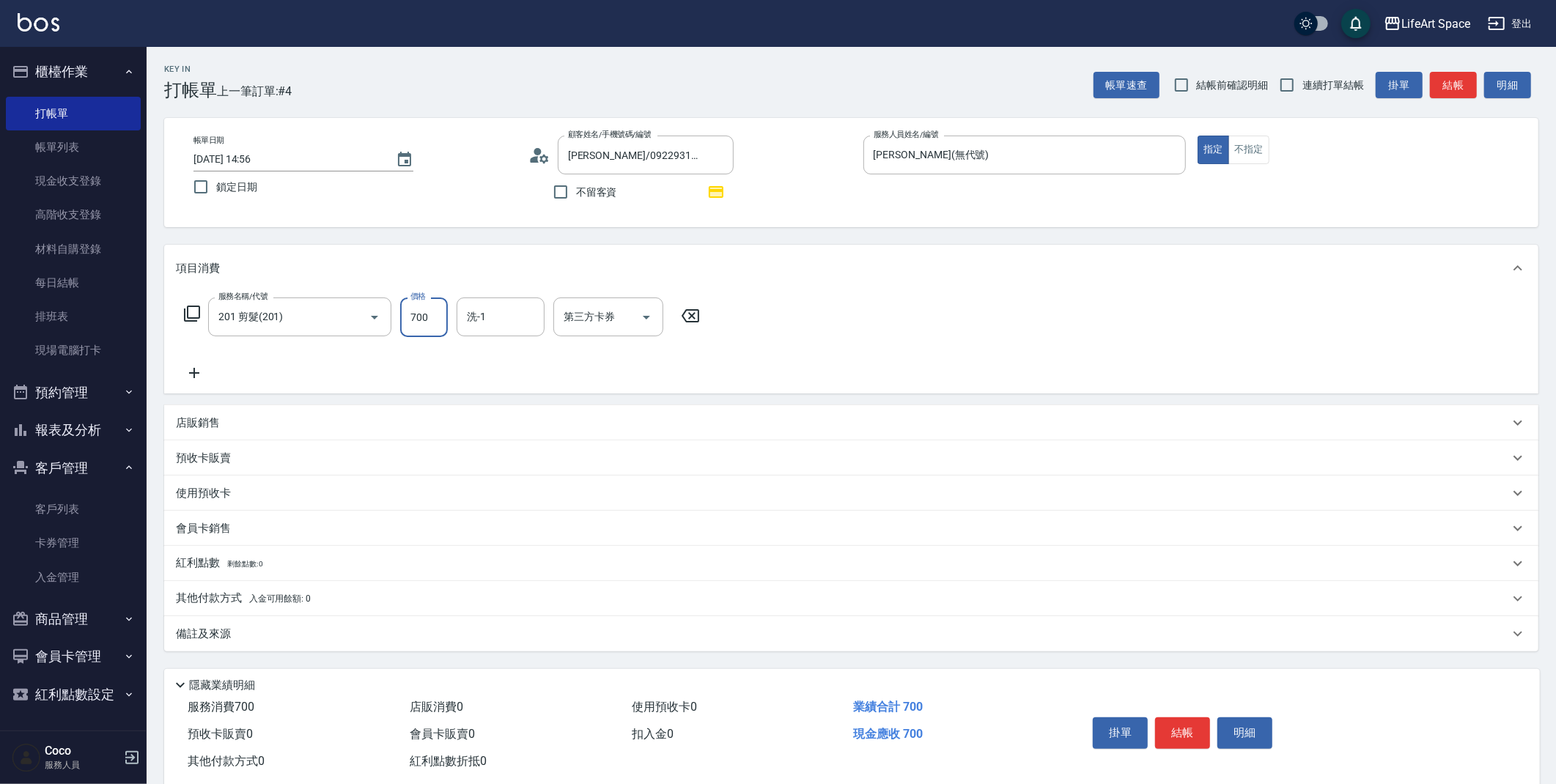
click at [438, 320] on input "700" at bounding box center [423, 317] width 48 height 40
type input "800"
drag, startPoint x: 230, startPoint y: 628, endPoint x: 357, endPoint y: 644, distance: 128.0
click at [230, 628] on p "備註及來源" at bounding box center [204, 634] width 55 height 15
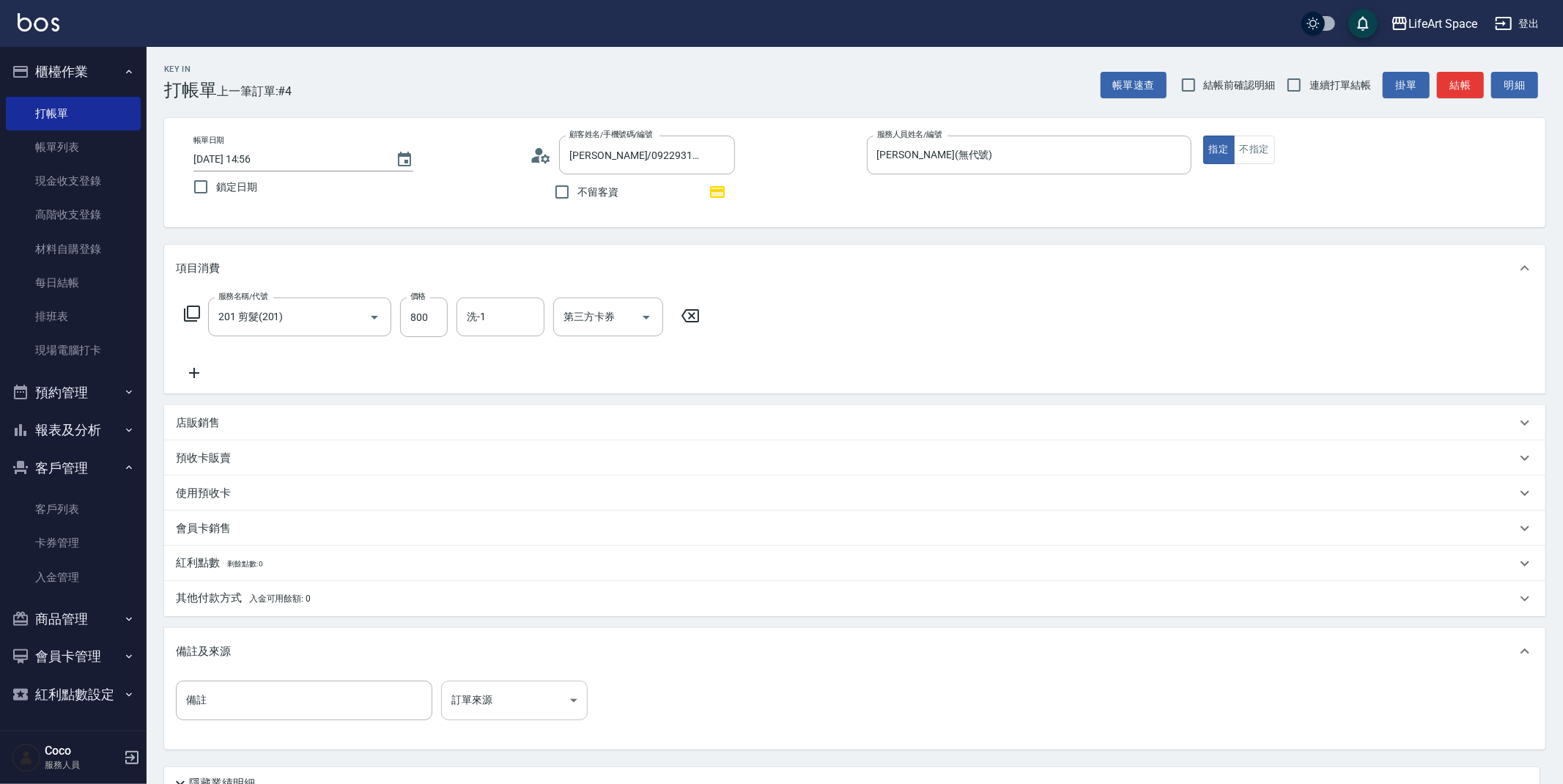
click at [484, 697] on body "LifeArt Space 登出 櫃檯作業 打帳單 帳單列表 現金收支登錄 高階收支登錄 材料自購登錄 每日結帳 排班表 現場電腦打卡 預約管理 預約管理 單…" at bounding box center [781, 454] width 1563 height 908
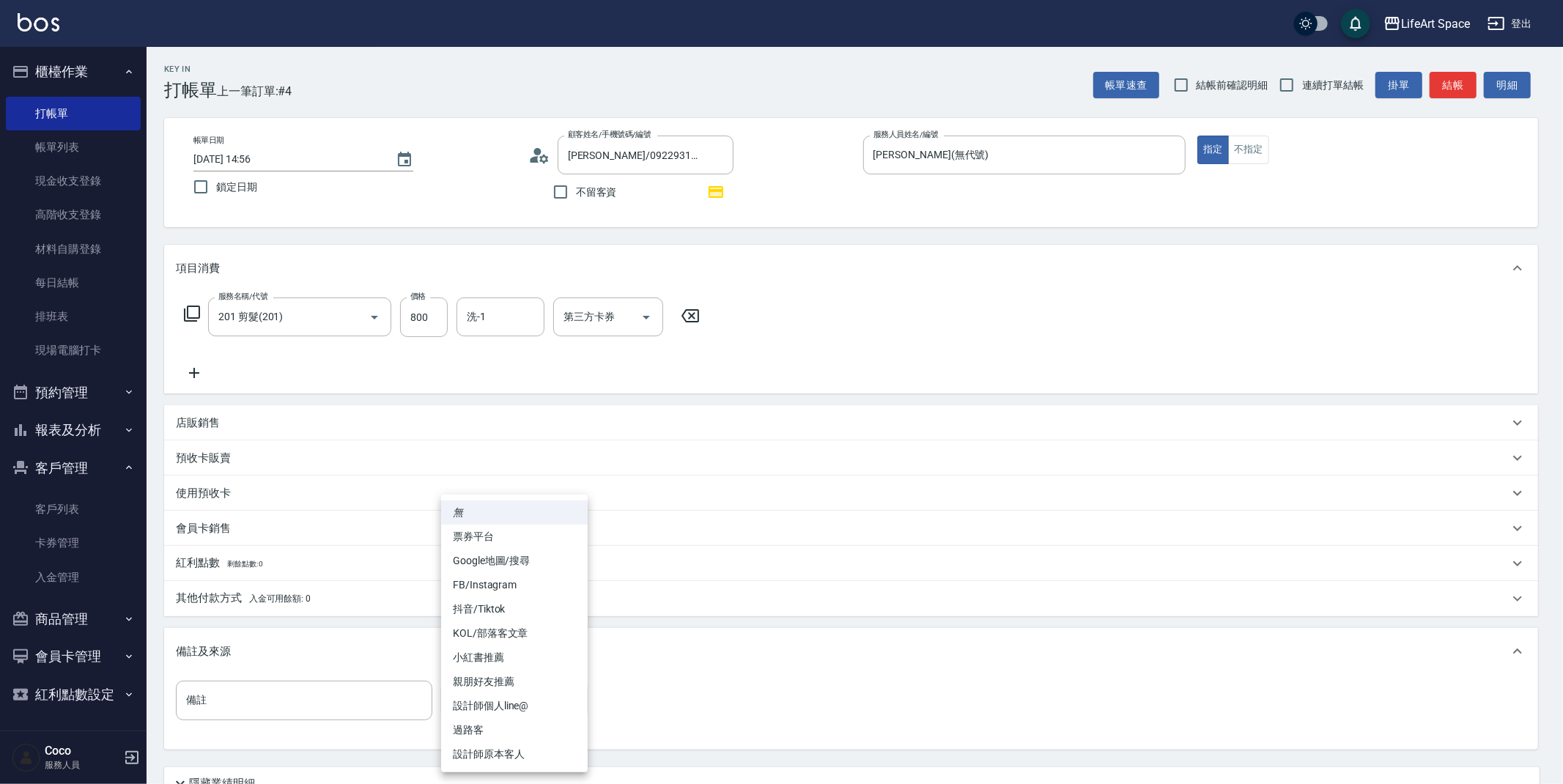
click at [486, 758] on li "設計師原本客人" at bounding box center [514, 754] width 146 height 24
type input "設計師原本客人"
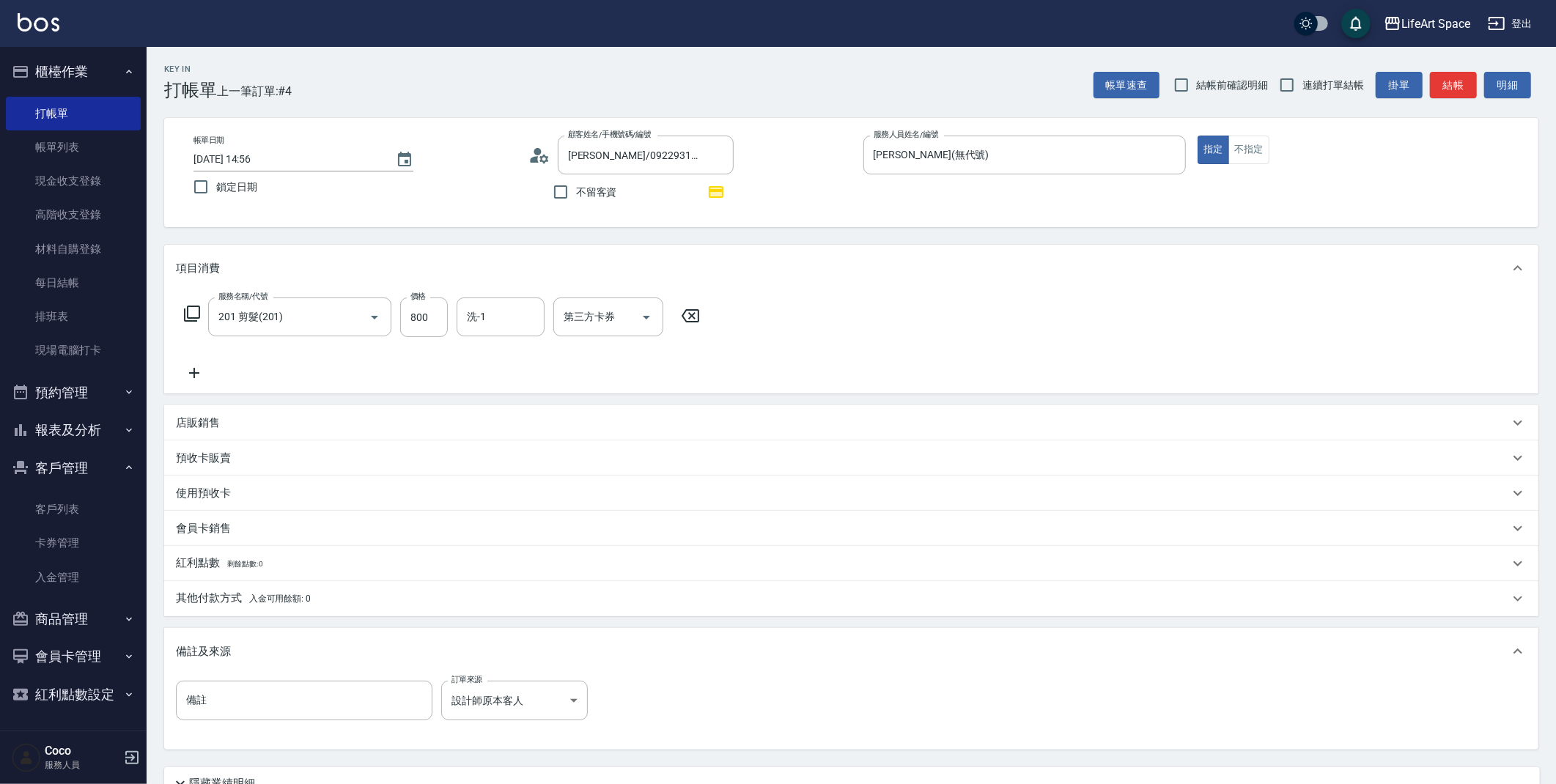
drag, startPoint x: 212, startPoint y: 552, endPoint x: 355, endPoint y: 618, distance: 157.5
click at [212, 552] on div "紅利點數 剩餘點數: 0" at bounding box center [851, 564] width 1374 height 36
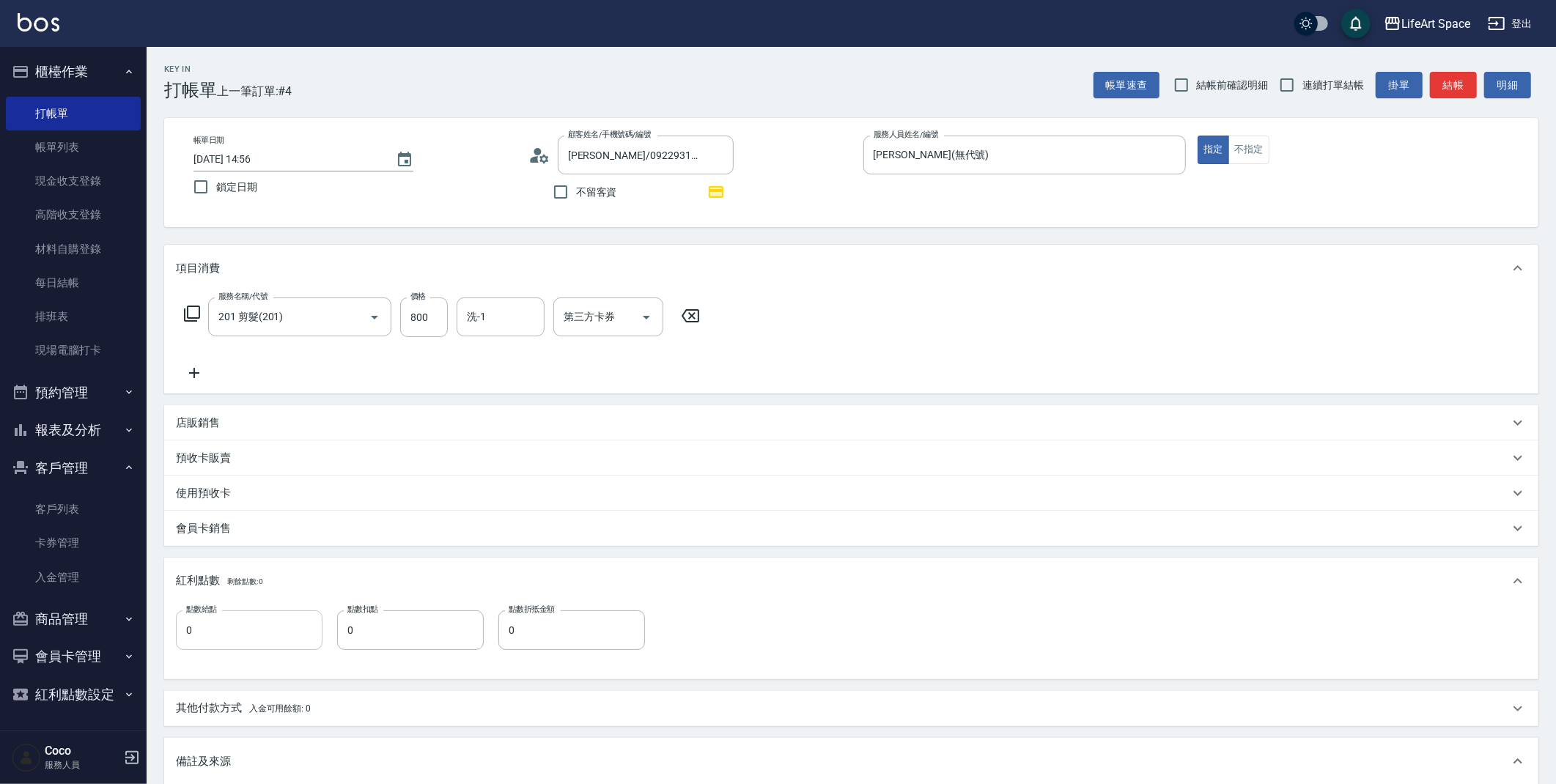
click at [238, 636] on input "0" at bounding box center [249, 630] width 146 height 40
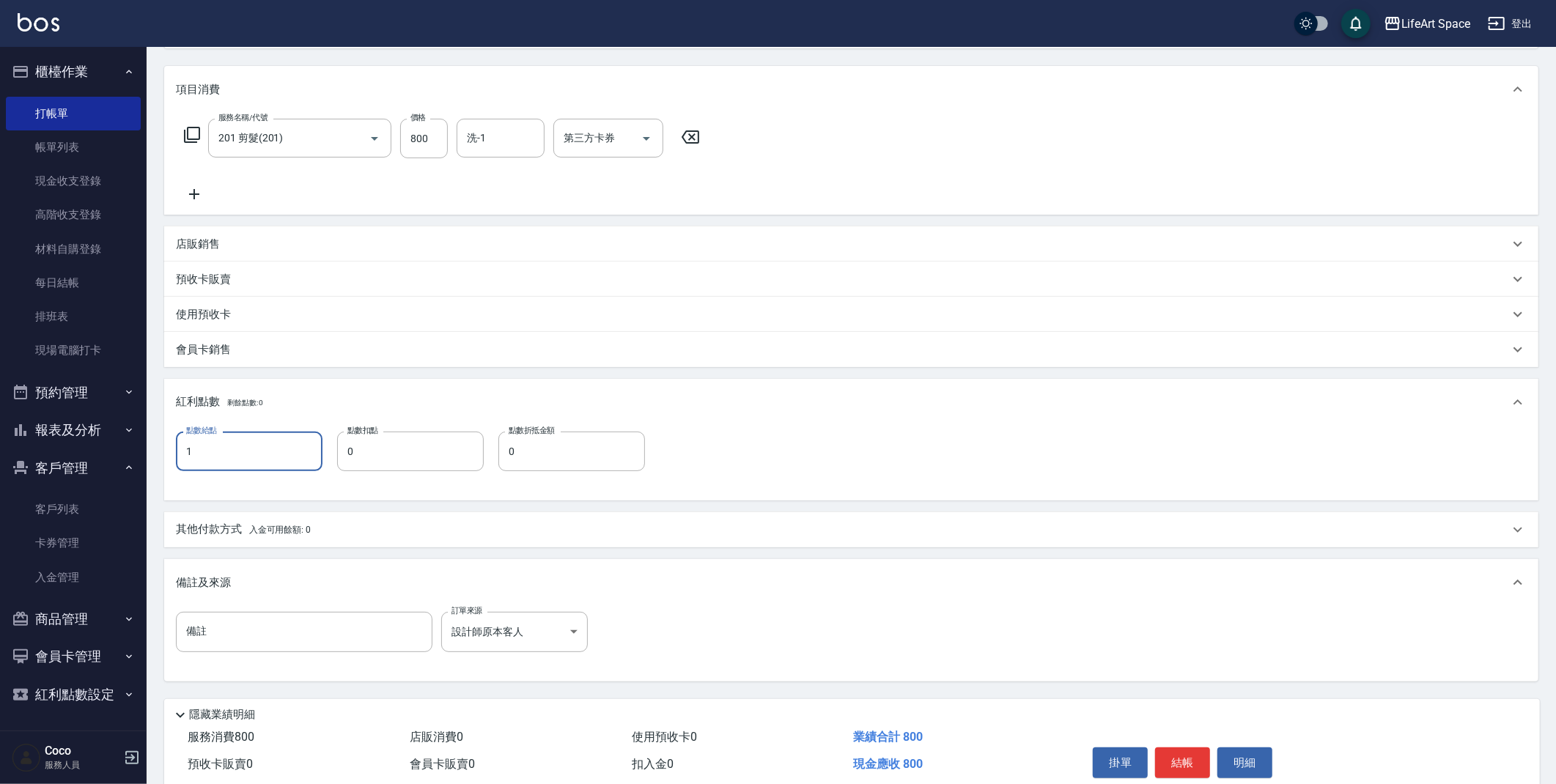
scroll to position [239, 0]
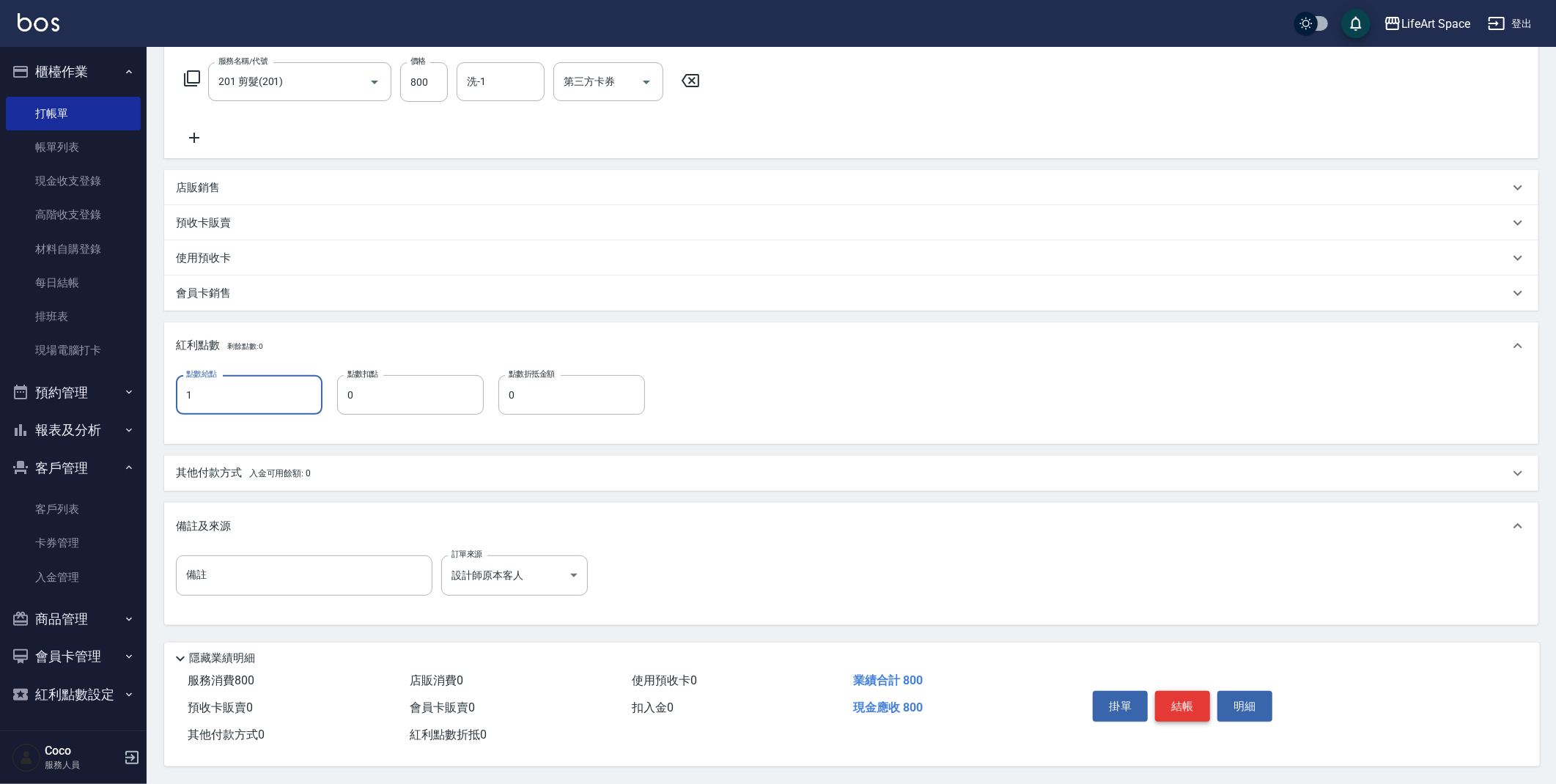
type input "1"
click at [1185, 713] on button "結帳" at bounding box center [1183, 706] width 55 height 31
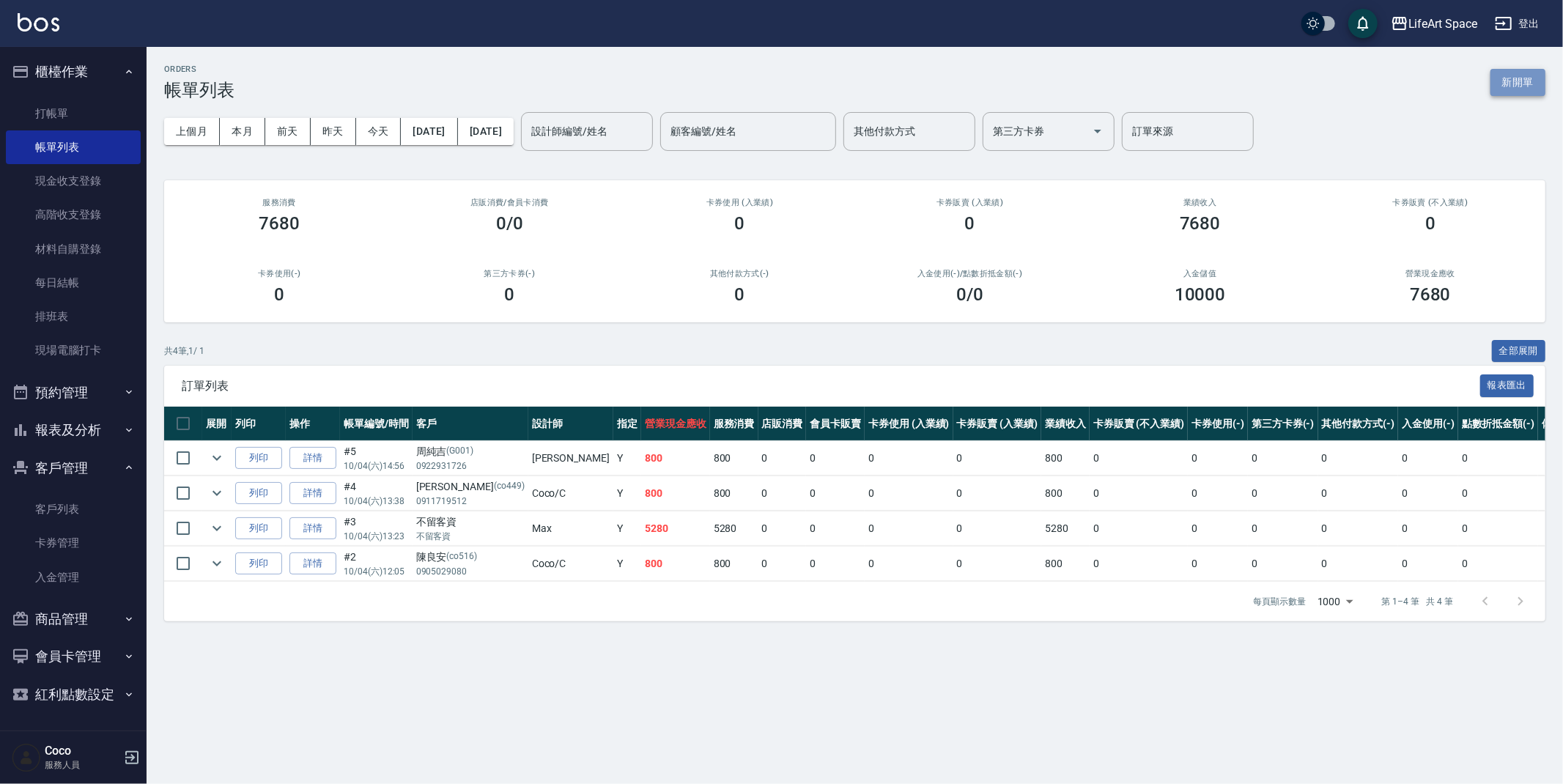
click at [1499, 78] on button "新開單" at bounding box center [1518, 82] width 55 height 27
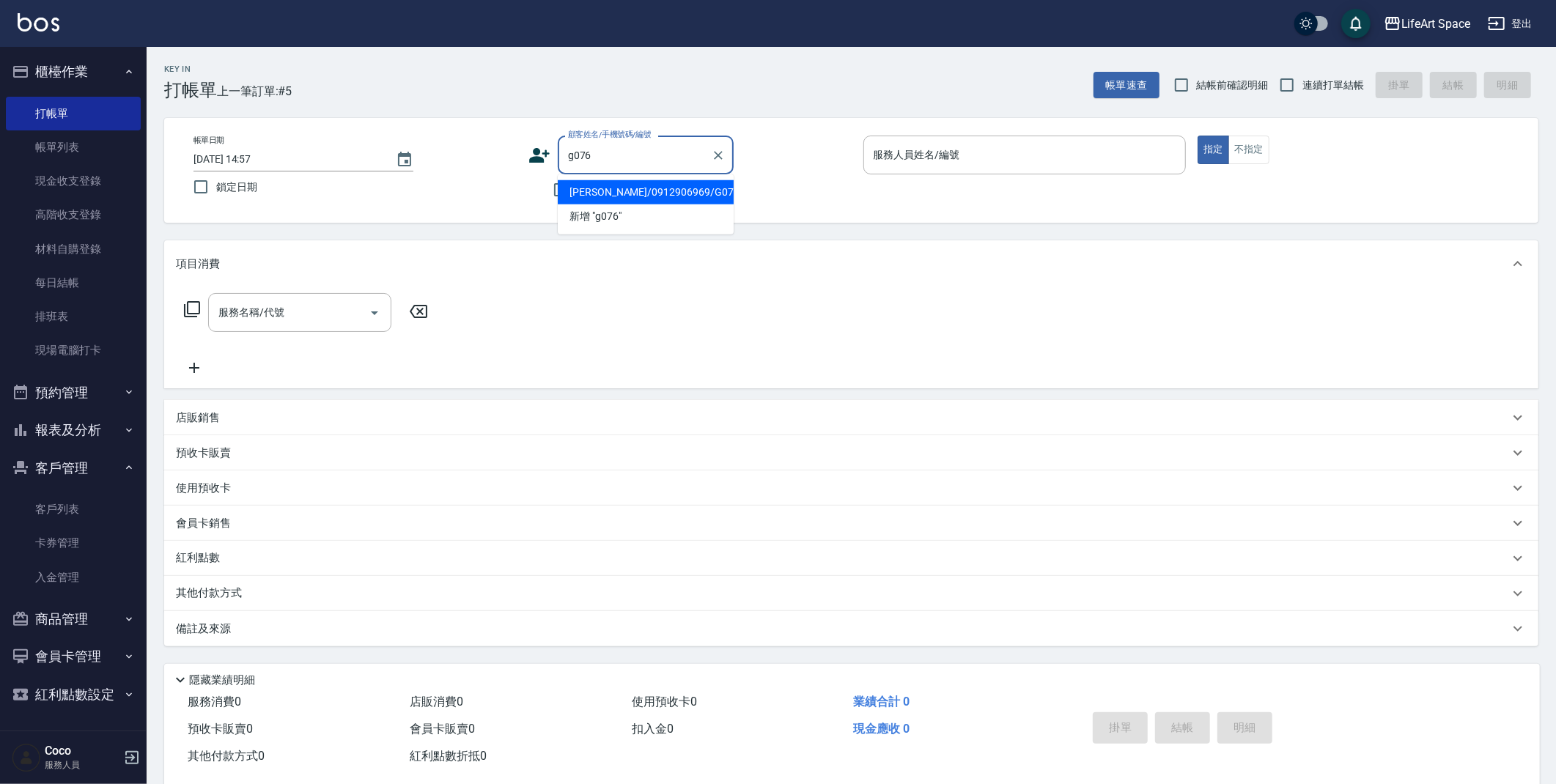
drag, startPoint x: 632, startPoint y: 191, endPoint x: 622, endPoint y: 195, distance: 10.8
click at [632, 191] on li "[PERSON_NAME]/0912906969/G076" at bounding box center [646, 192] width 176 height 24
type input "[PERSON_NAME]/0912906969/G076"
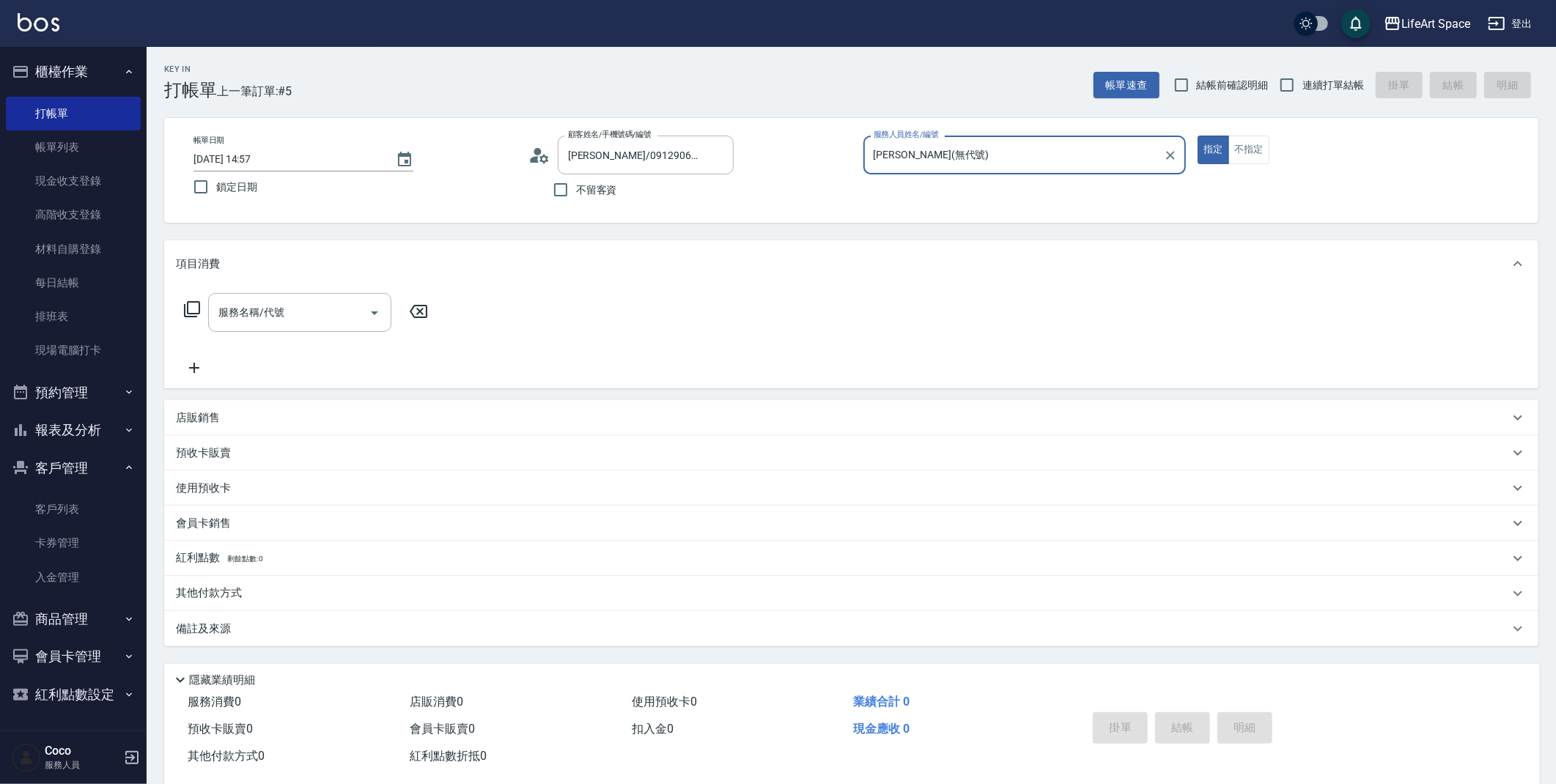
type input "[PERSON_NAME](無代號)"
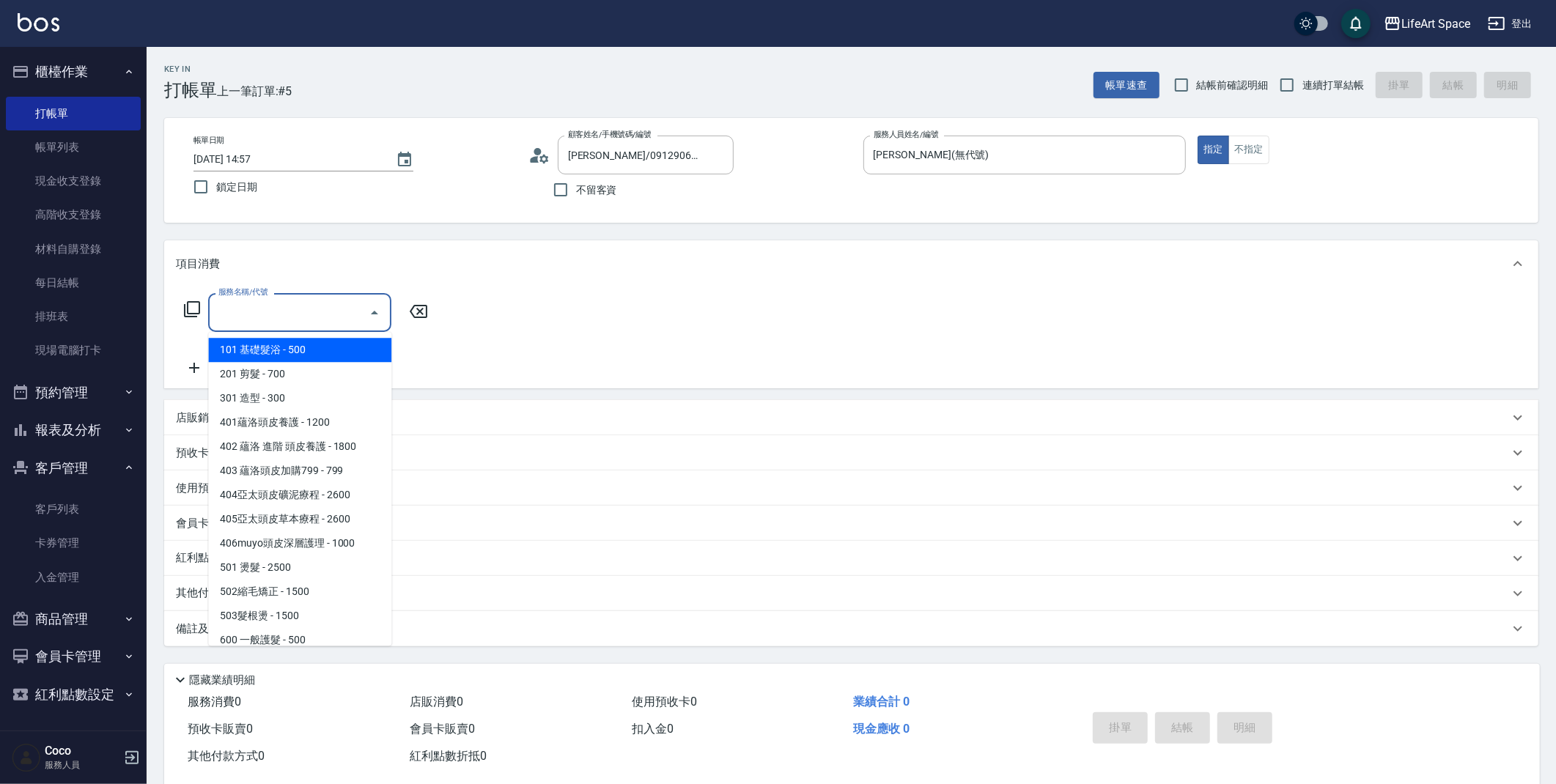
click at [310, 310] on input "服務名稱/代號" at bounding box center [288, 312] width 148 height 26
click at [303, 373] on span "201 剪髮 - 700" at bounding box center [300, 374] width 183 height 24
type input "201 剪髮(201)"
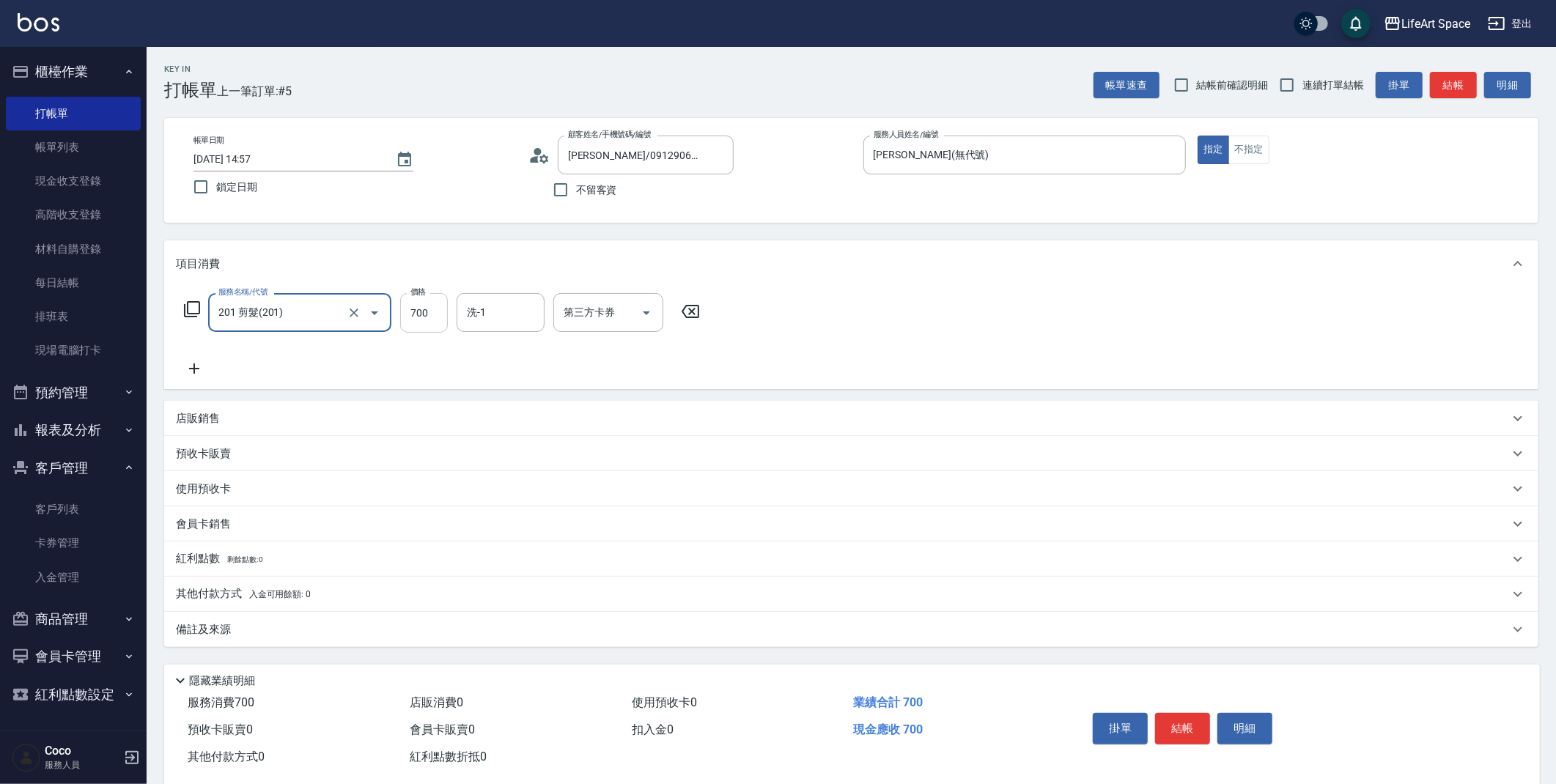
click at [423, 306] on input "700" at bounding box center [423, 312] width 48 height 40
type input "800"
click at [292, 627] on div "備註及來源" at bounding box center [843, 629] width 1333 height 15
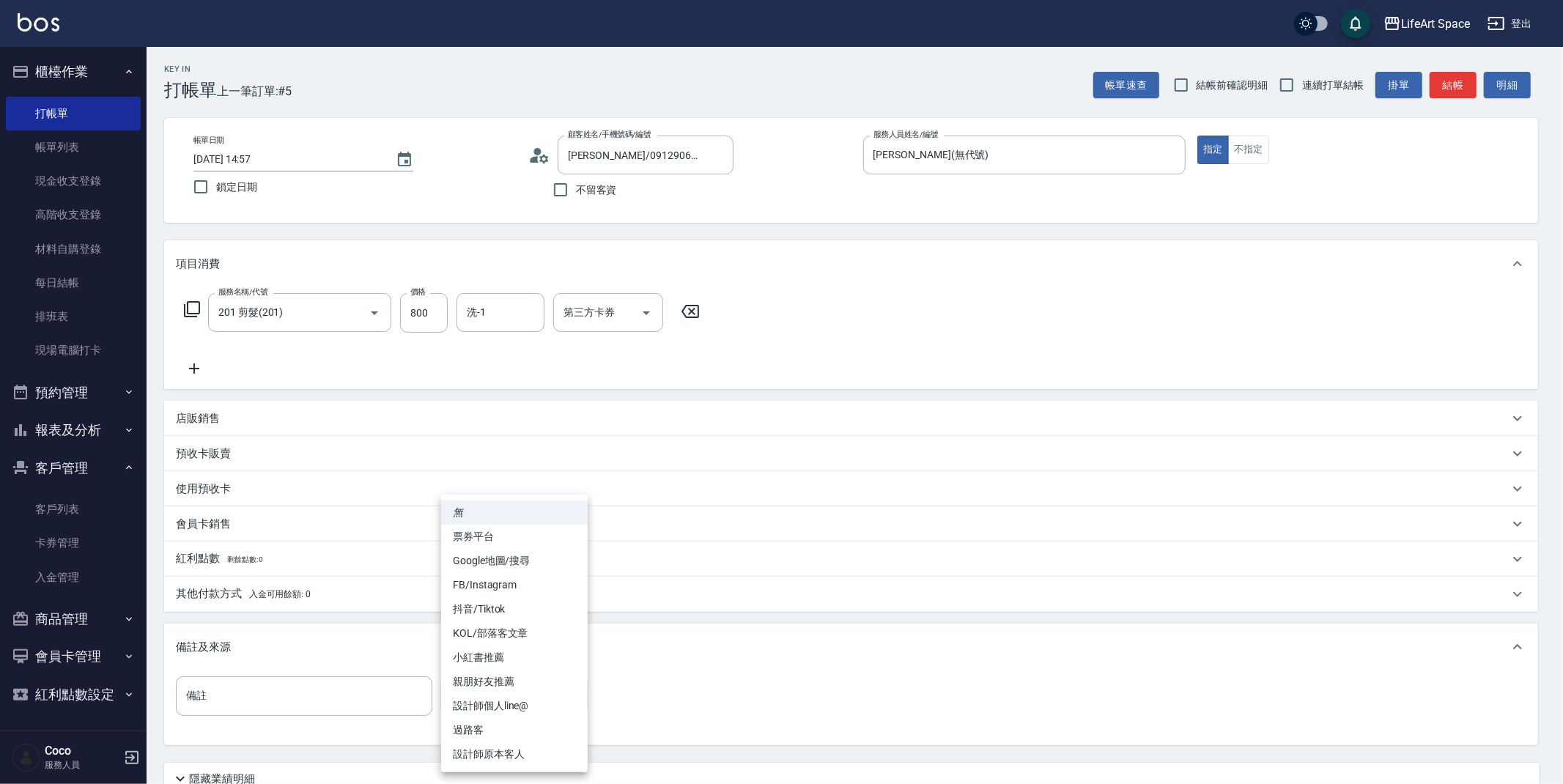
click at [493, 690] on body "LifeArt Space 登出 櫃檯作業 打帳單 帳單列表 現金收支登錄 高階收支登錄 材料自購登錄 每日結帳 排班表 現場電腦打卡 預約管理 預約管理 單…" at bounding box center [781, 451] width 1563 height 903
click at [473, 754] on li "設計師原本客人" at bounding box center [514, 754] width 146 height 24
type input "設計師原本客人"
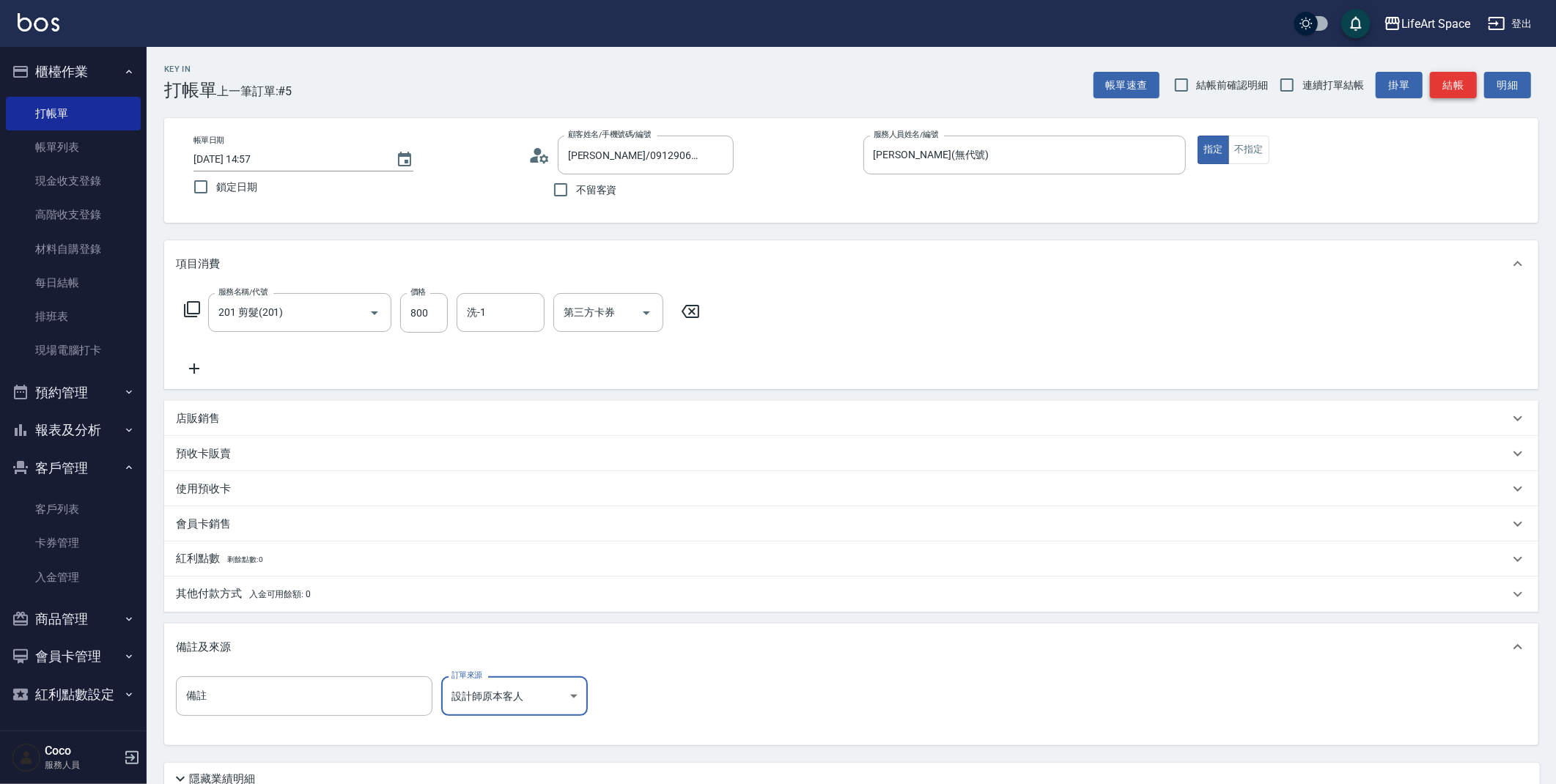
click at [1461, 83] on button "結帳" at bounding box center [1453, 86] width 47 height 27
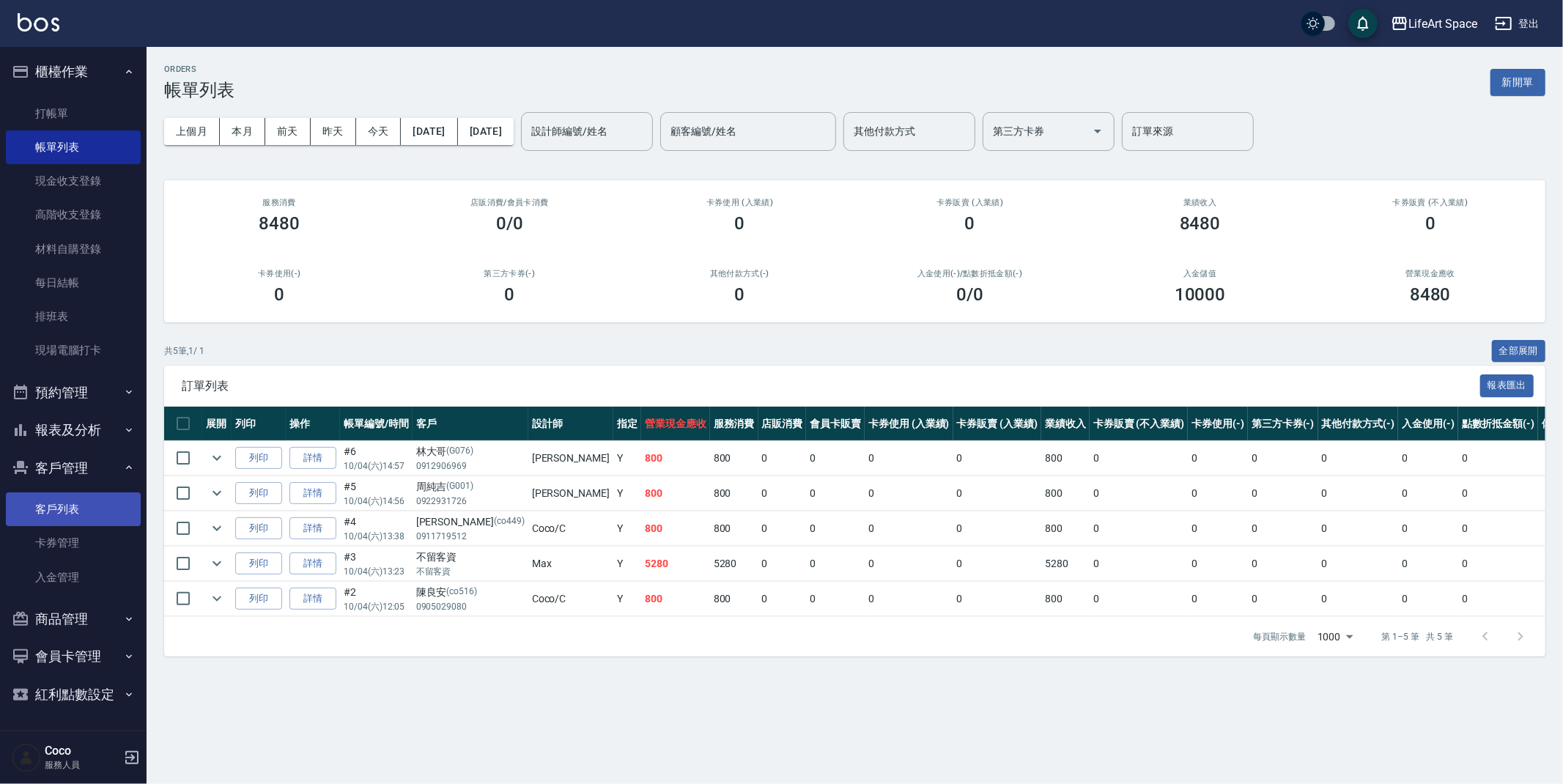
click at [77, 515] on link "客戶列表" at bounding box center [73, 509] width 135 height 34
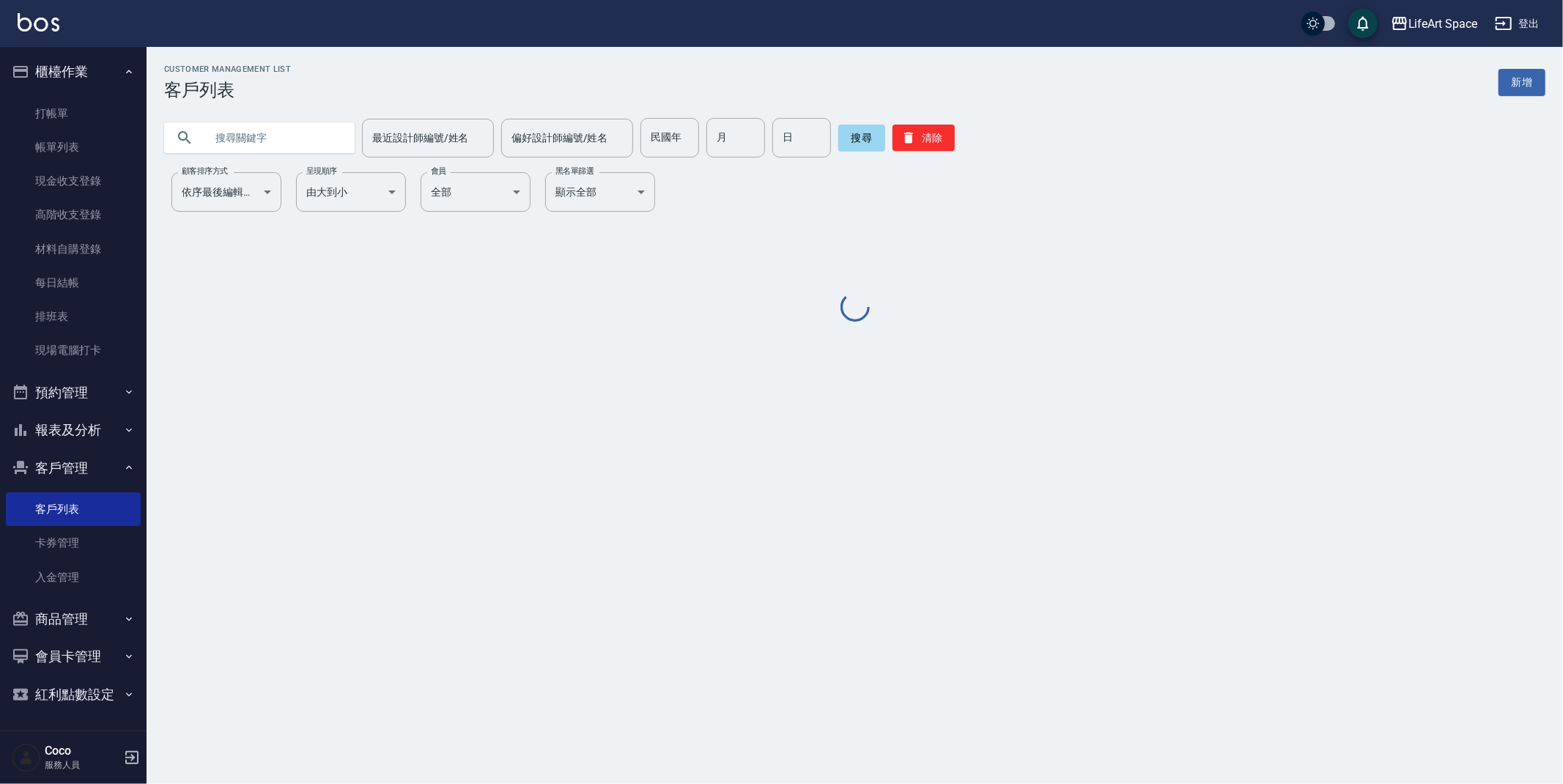
click at [281, 139] on input "text" at bounding box center [274, 137] width 138 height 40
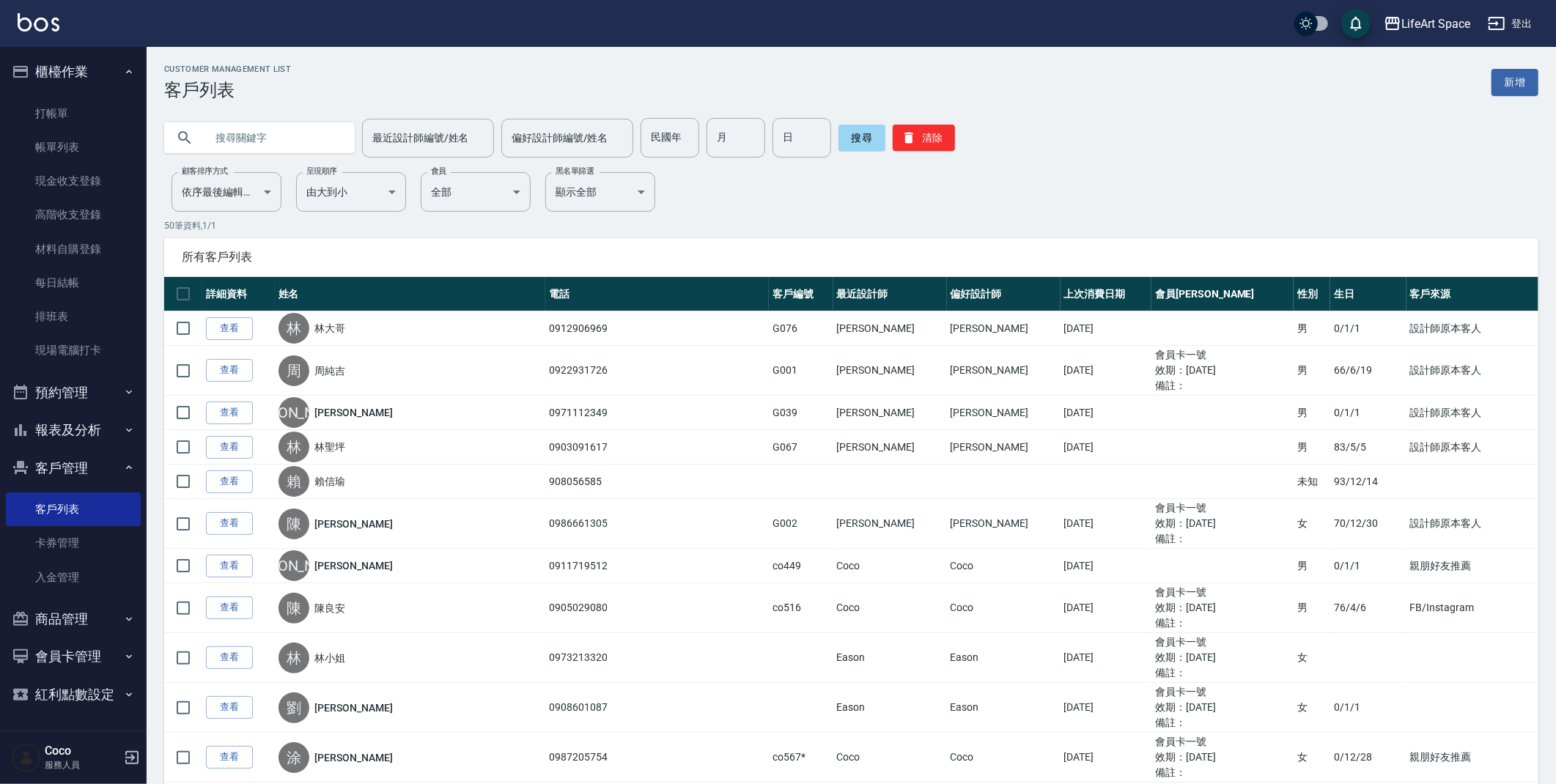
click at [318, 129] on input "text" at bounding box center [274, 137] width 138 height 40
type input "0958008583"
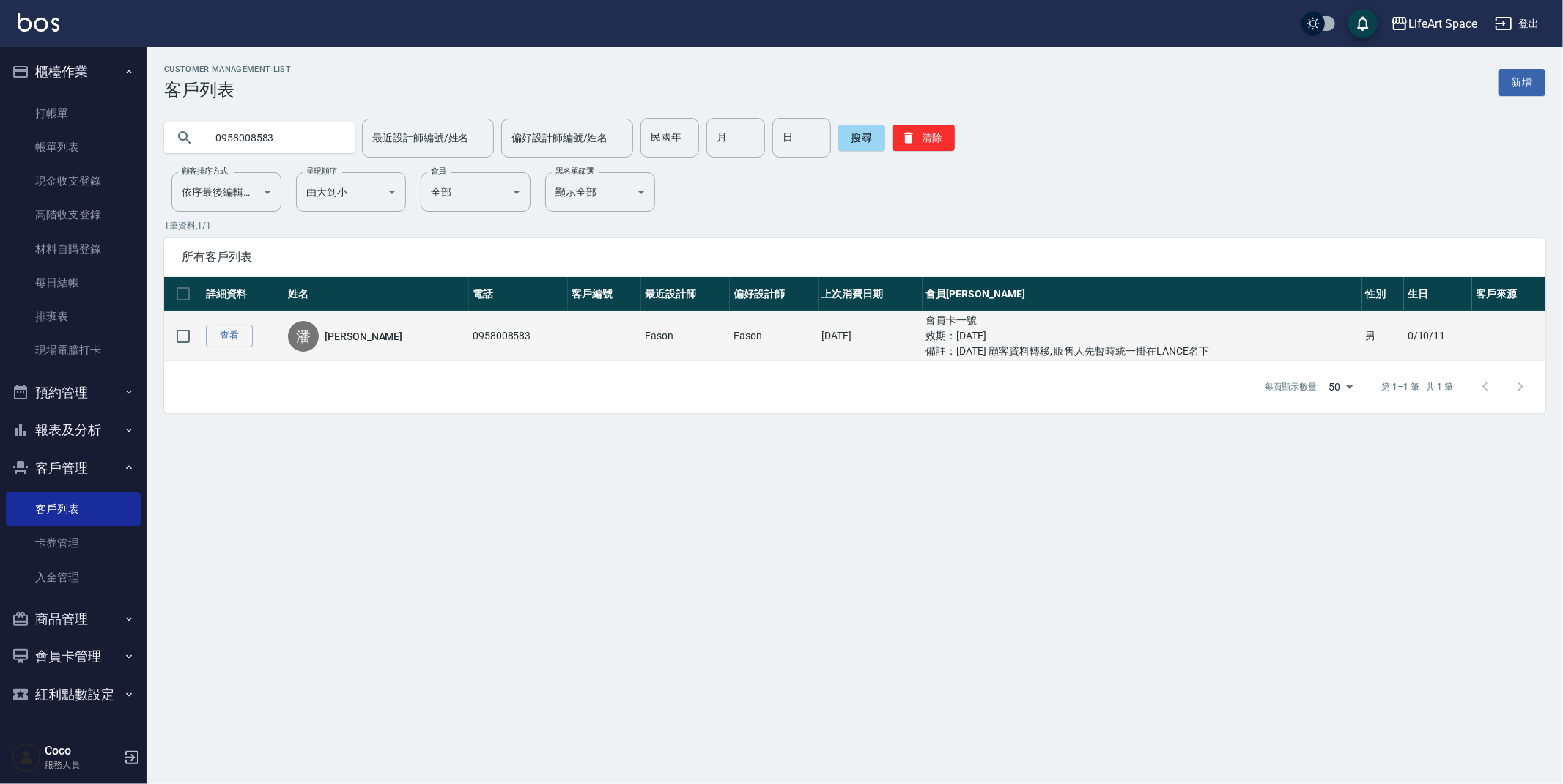
click at [355, 346] on div "[PERSON_NAME]" at bounding box center [377, 336] width 178 height 31
click at [977, 344] on ul "備註： [DATE] 顧客資料轉移, 販售人先暫時統一掛在LANCE名下" at bounding box center [1142, 350] width 432 height 15
click at [1413, 352] on td "0/10/11" at bounding box center [1438, 337] width 68 height 50
click at [645, 337] on td "Eason" at bounding box center [686, 337] width 89 height 50
